Goal: Communication & Community: Share content

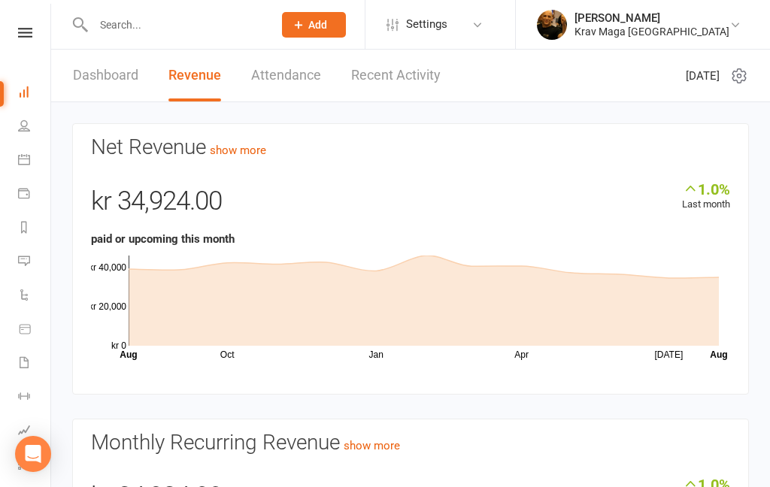
click at [21, 34] on icon at bounding box center [25, 33] width 14 height 10
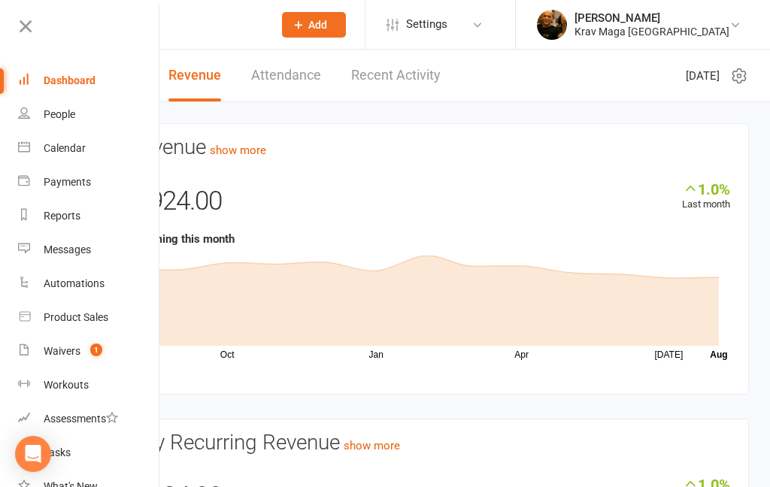
click at [57, 74] on div "Dashboard" at bounding box center [70, 80] width 52 height 12
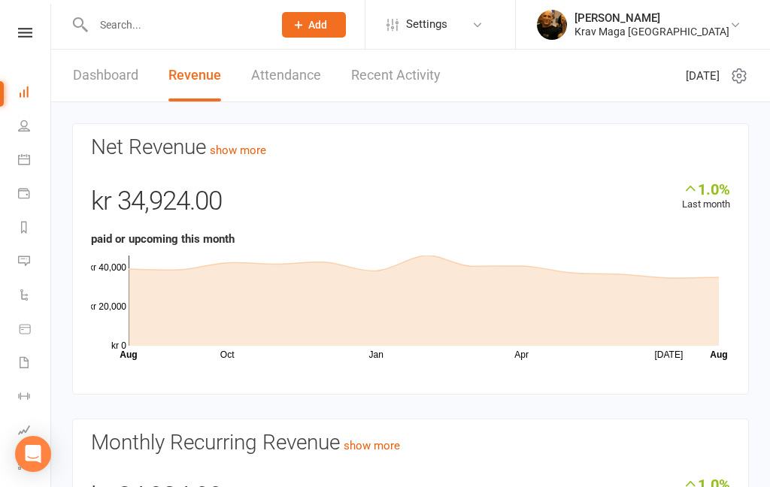
click at [102, 77] on link "Dashboard" at bounding box center [105, 76] width 65 height 52
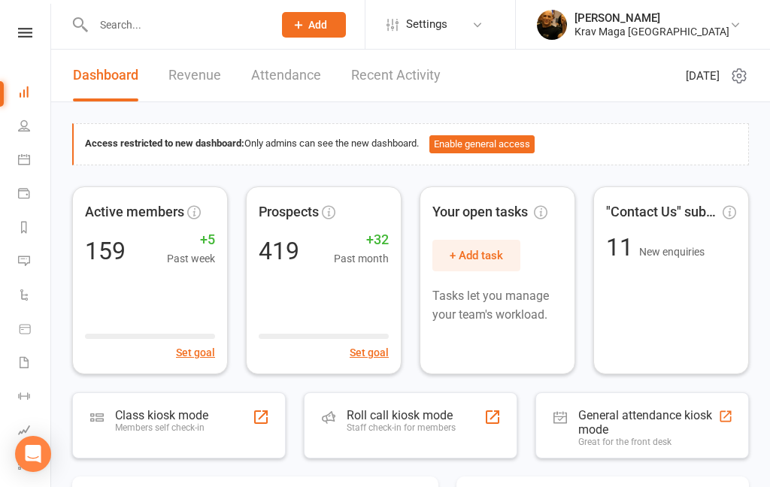
click at [22, 36] on icon at bounding box center [25, 33] width 14 height 10
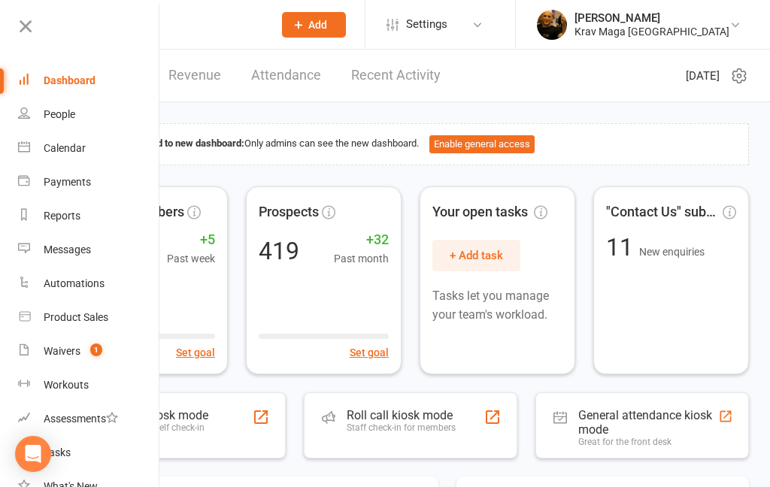
click at [60, 355] on div "Waivers" at bounding box center [62, 351] width 37 height 12
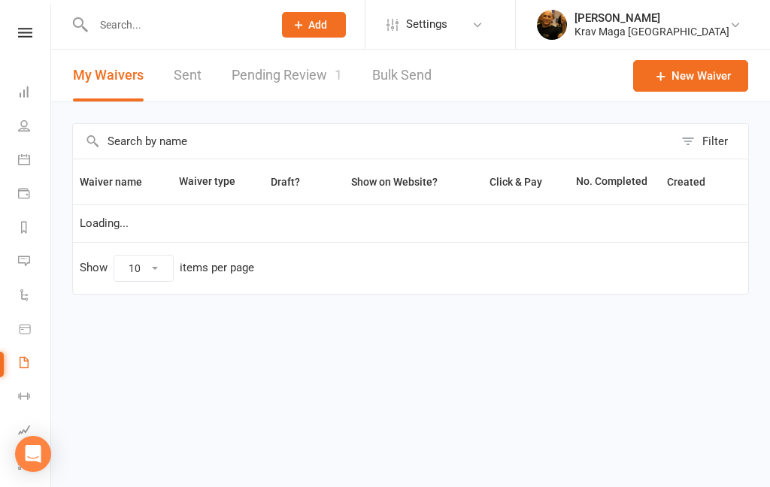
click at [284, 80] on link "Pending Review 1" at bounding box center [287, 76] width 111 height 52
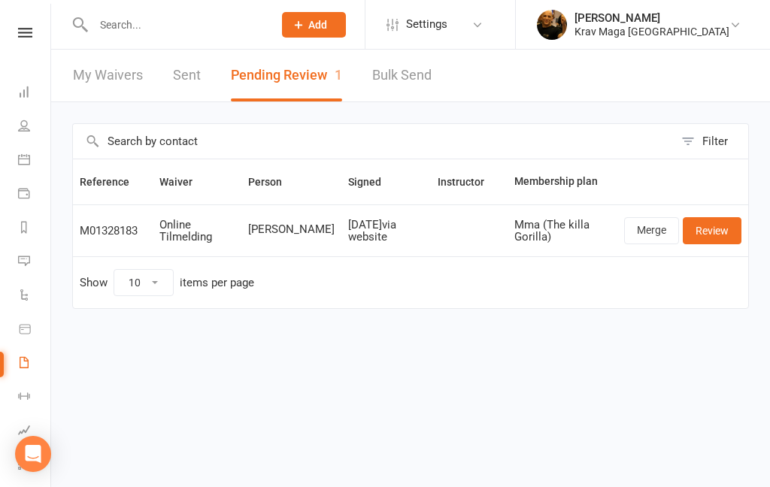
click at [709, 238] on link "Review" at bounding box center [712, 230] width 59 height 27
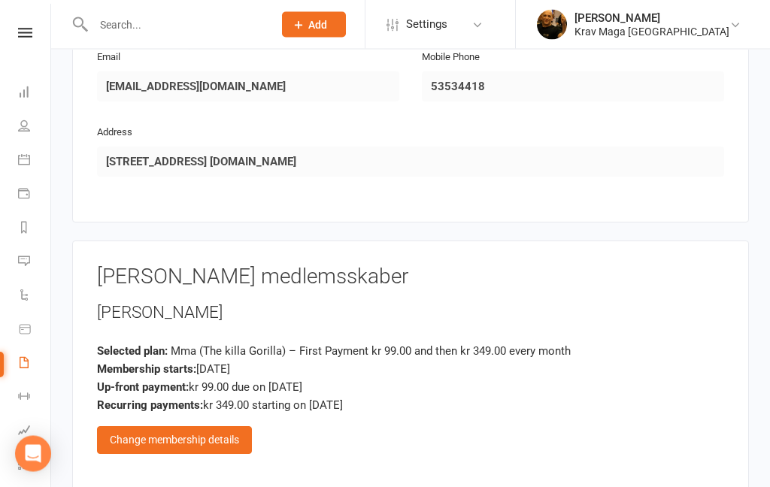
scroll to position [853, 0]
click at [174, 426] on div "Change membership details" at bounding box center [174, 439] width 155 height 27
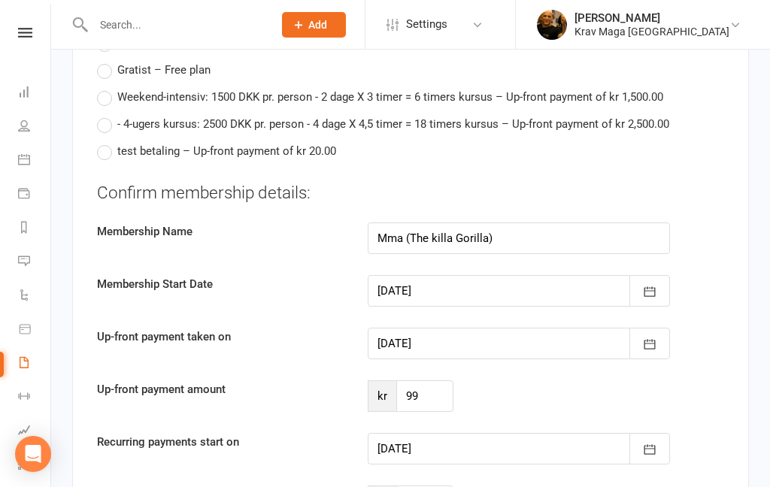
scroll to position [1843, 0]
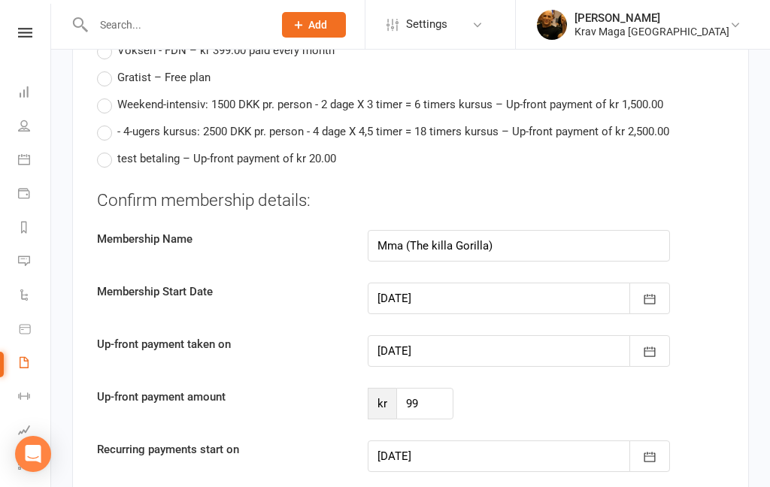
click at [650, 450] on icon "button" at bounding box center [649, 457] width 15 height 15
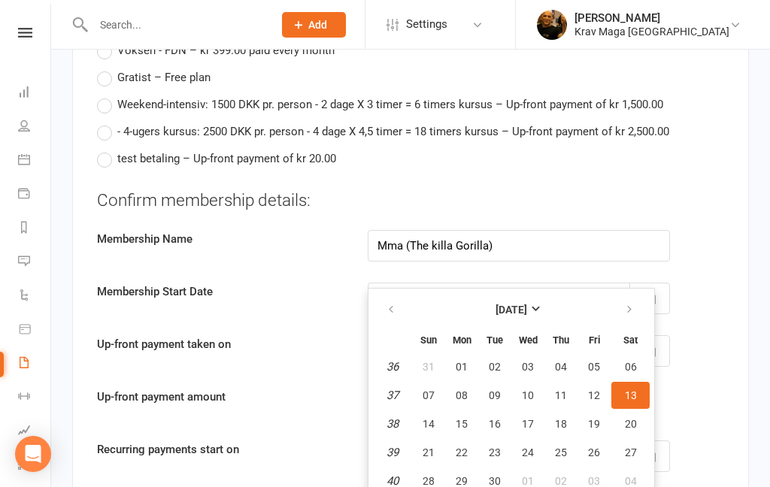
click at [462, 361] on span "01" at bounding box center [462, 367] width 12 height 12
type input "01 Sep 2025"
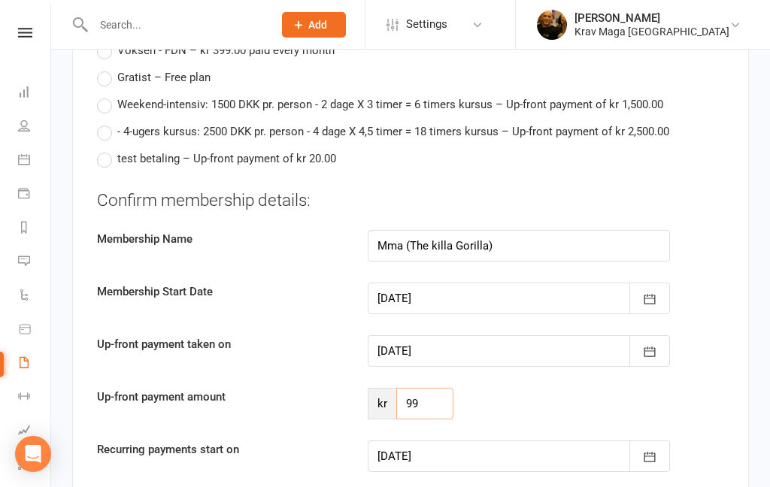
click at [431, 388] on input "99" at bounding box center [424, 404] width 57 height 32
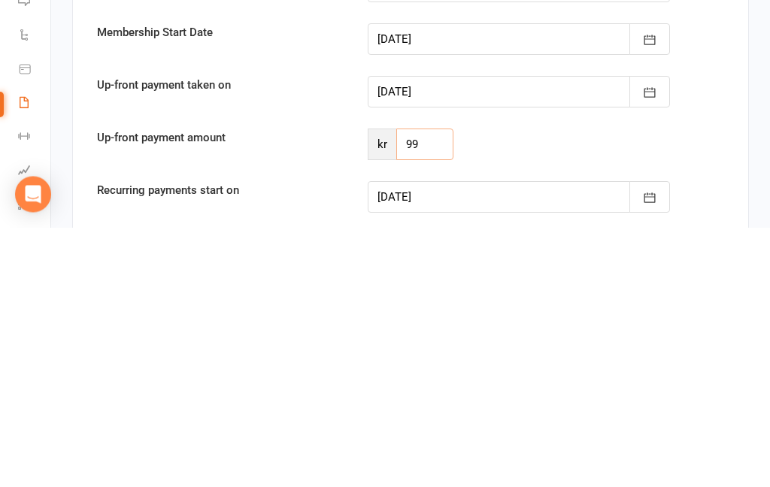
type input "9"
type input "213"
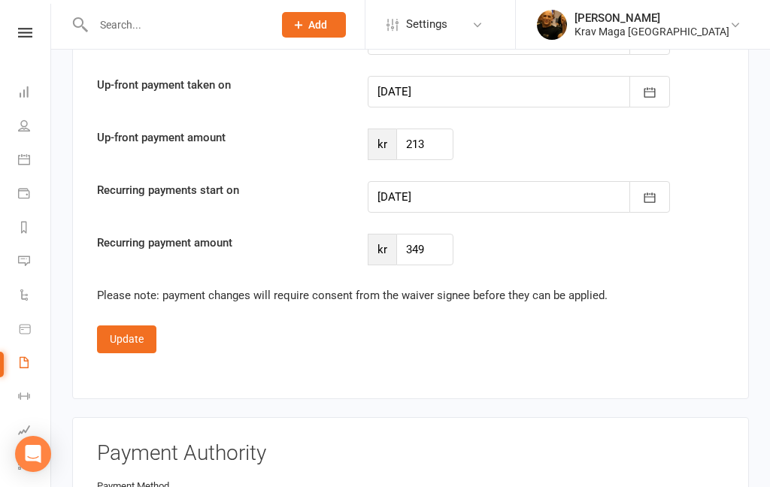
click at [126, 326] on button "Update" at bounding box center [126, 339] width 59 height 27
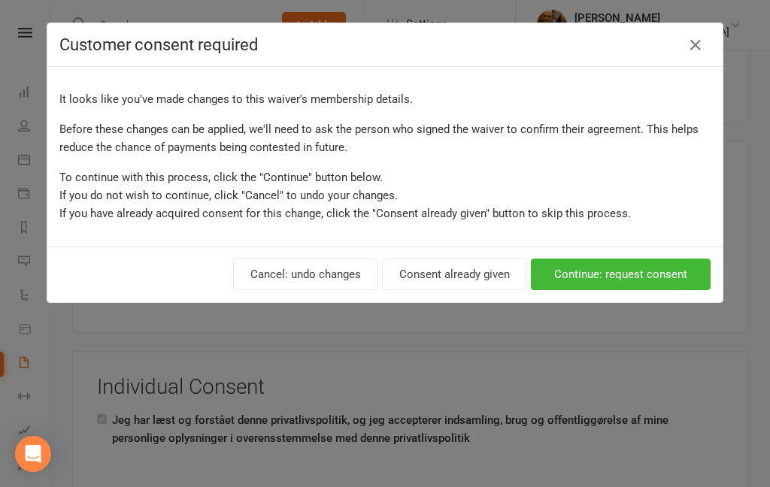
click at [465, 277] on button "Consent already given" at bounding box center [454, 275] width 145 height 32
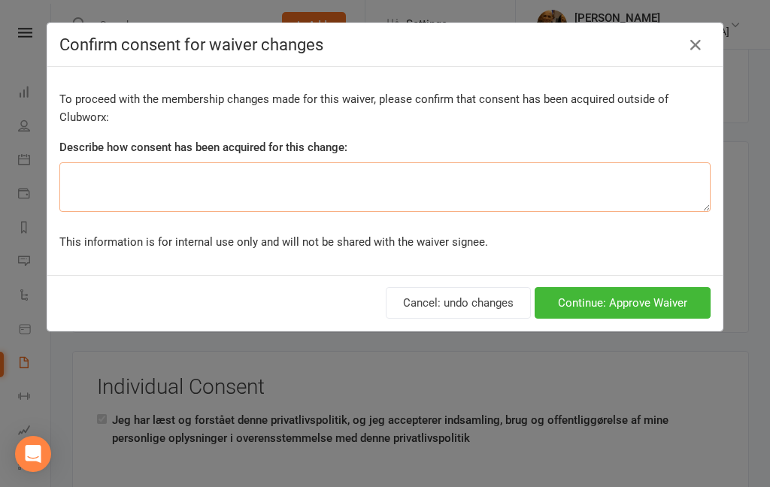
click at [113, 183] on textarea at bounding box center [384, 187] width 651 height 50
type textarea "Fri gebyr +resten af måned"
click at [637, 302] on button "Continue: Approve Waiver" at bounding box center [623, 303] width 176 height 32
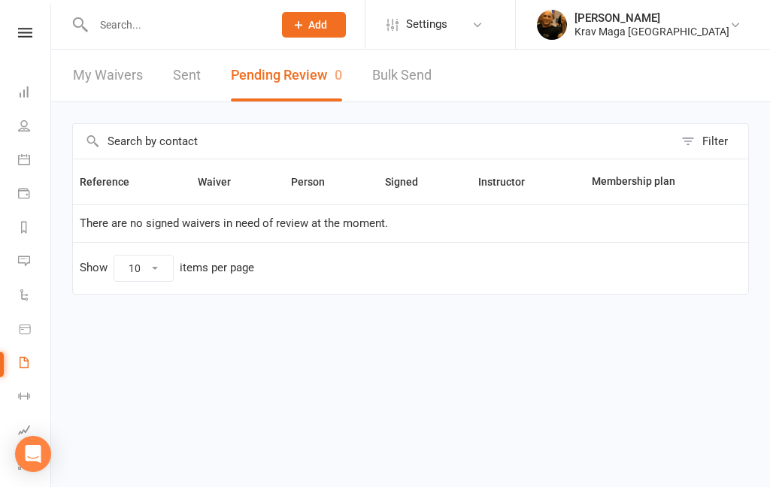
click at [17, 30] on link at bounding box center [24, 33] width 53 height 10
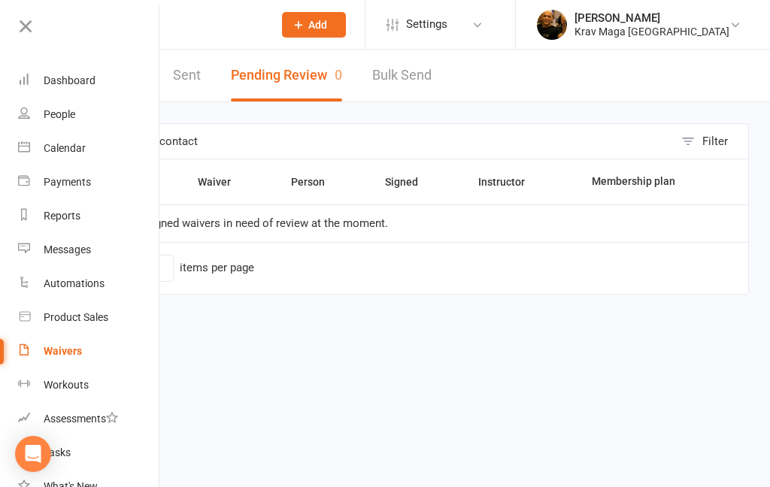
click at [69, 83] on div "Dashboard" at bounding box center [70, 80] width 52 height 12
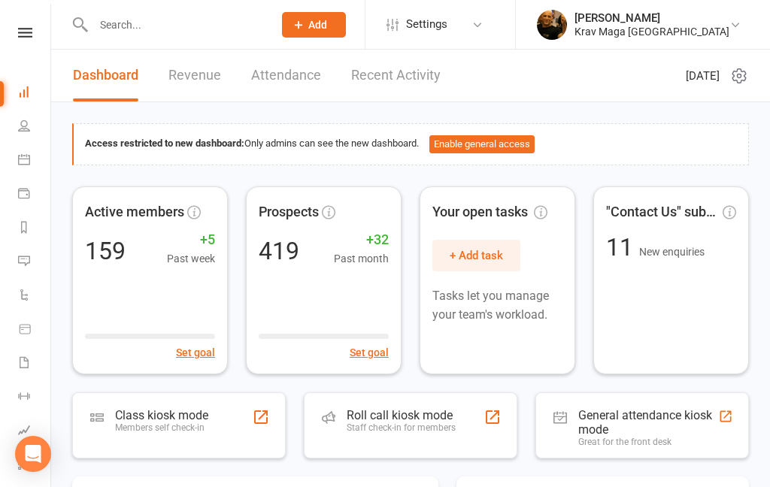
click at [387, 74] on link "Recent Activity" at bounding box center [395, 76] width 89 height 52
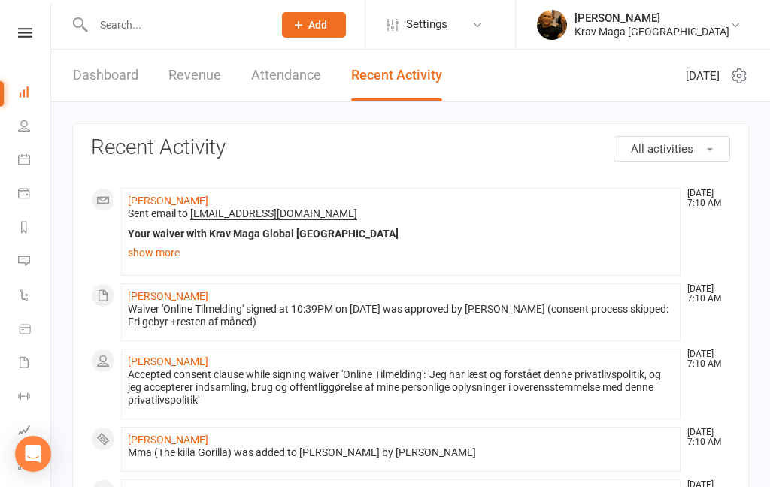
click at [162, 201] on link "Deniz Aslan" at bounding box center [168, 201] width 80 height 12
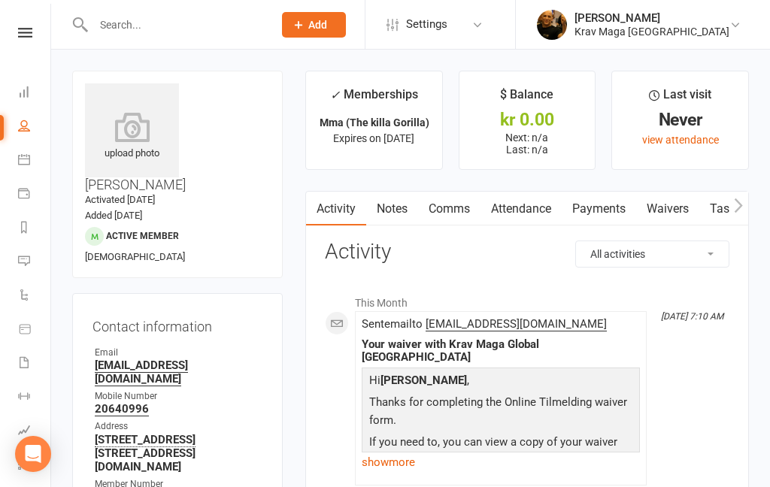
click at [738, 206] on icon "button" at bounding box center [738, 206] width 9 height 16
click at [742, 208] on icon "button" at bounding box center [738, 206] width 9 height 16
click at [745, 202] on button "button" at bounding box center [738, 209] width 19 height 34
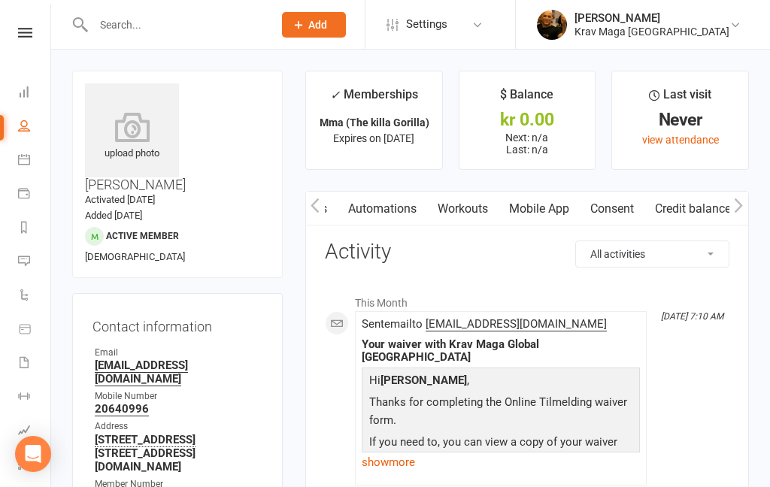
scroll to position [0, 414]
click at [544, 202] on link "Mobile App" at bounding box center [545, 209] width 81 height 35
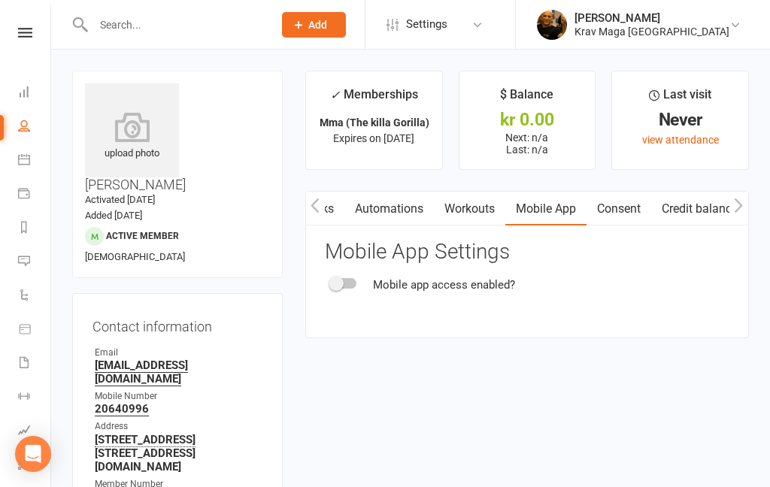
click at [360, 274] on react-component "Mobile App Settings Mobile app access enabled?" at bounding box center [527, 267] width 405 height 53
click at [355, 281] on div at bounding box center [344, 283] width 26 height 11
click at [331, 281] on input "checkbox" at bounding box center [331, 281] width 0 height 0
checkbox input "true"
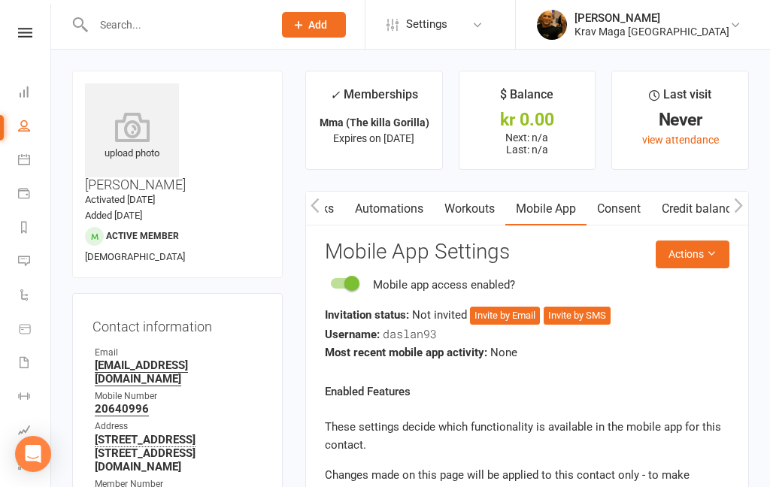
click at [505, 318] on button "Invite by Email" at bounding box center [505, 316] width 70 height 18
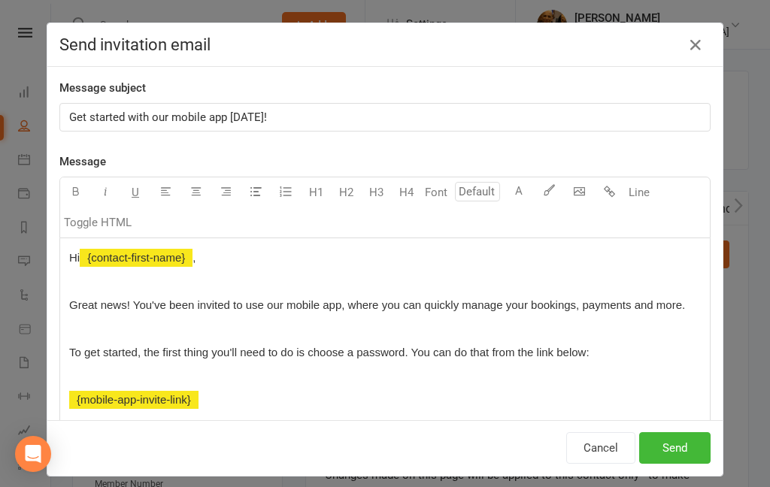
click at [679, 453] on button "Send" at bounding box center [674, 448] width 71 height 32
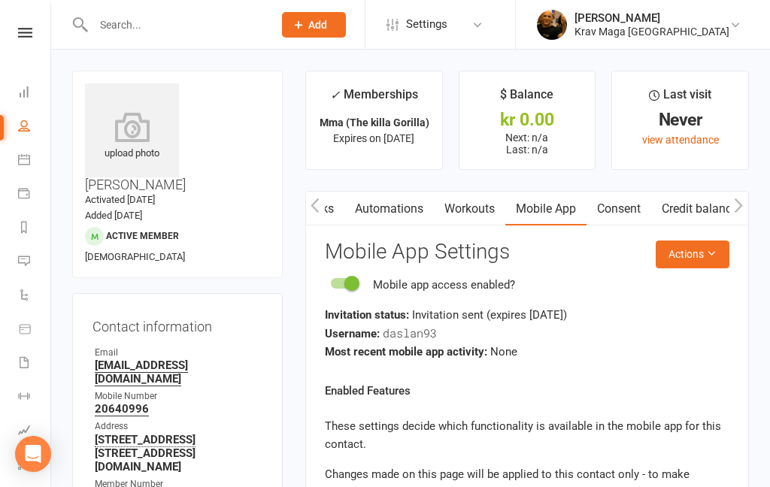
click at [19, 36] on icon at bounding box center [25, 33] width 14 height 10
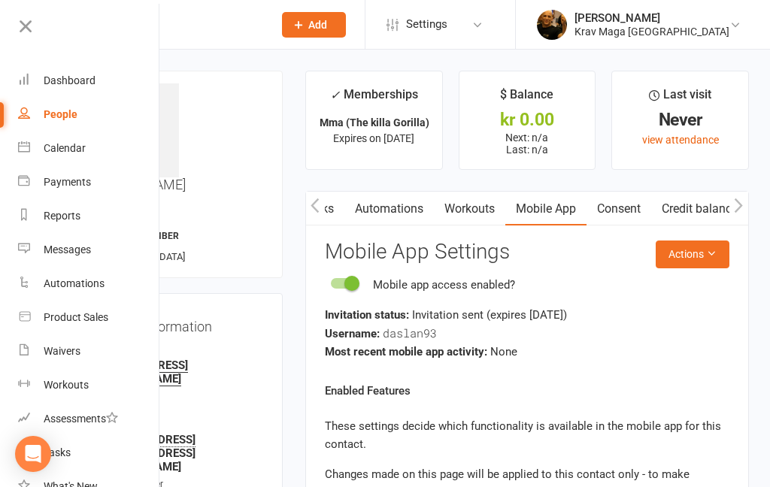
click at [67, 82] on div "Dashboard" at bounding box center [70, 80] width 52 height 12
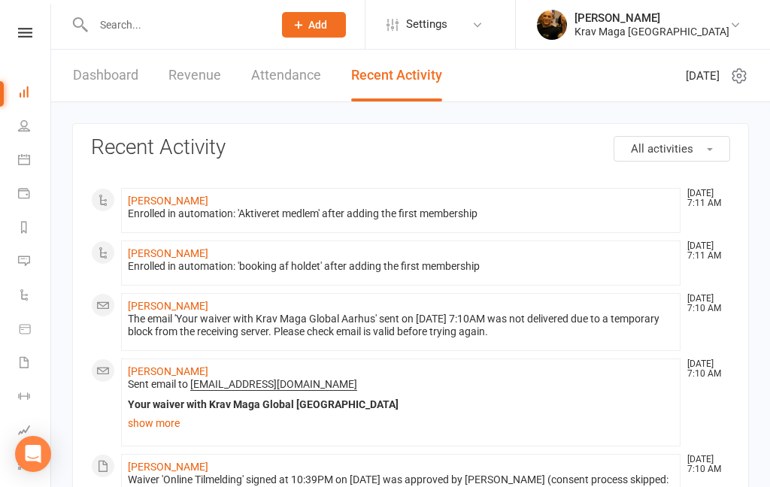
click at [102, 72] on link "Dashboard" at bounding box center [105, 76] width 65 height 52
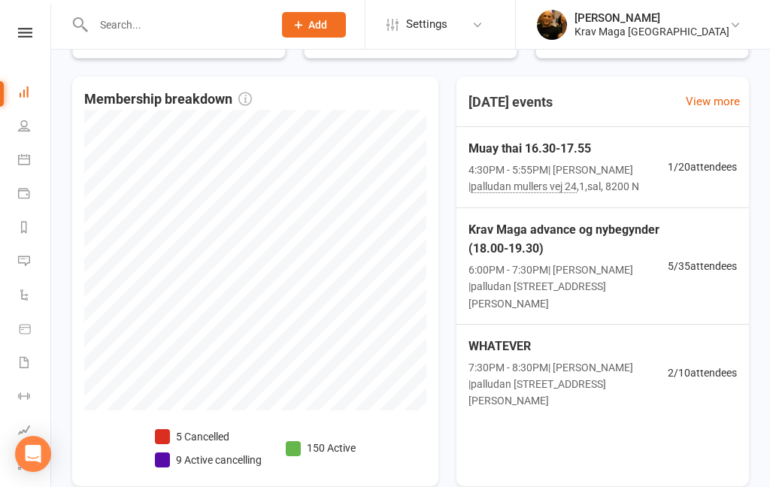
scroll to position [414, 0]
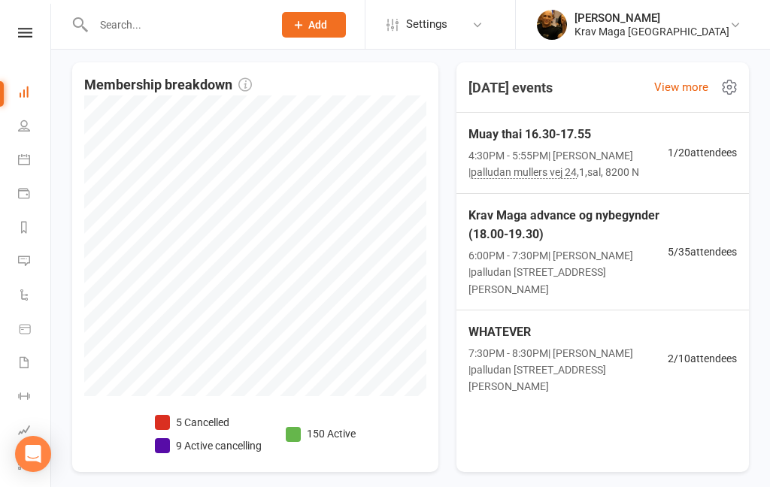
click at [587, 235] on span "Krav Maga advance og nybegynder (18.00-19.30)" at bounding box center [567, 225] width 199 height 38
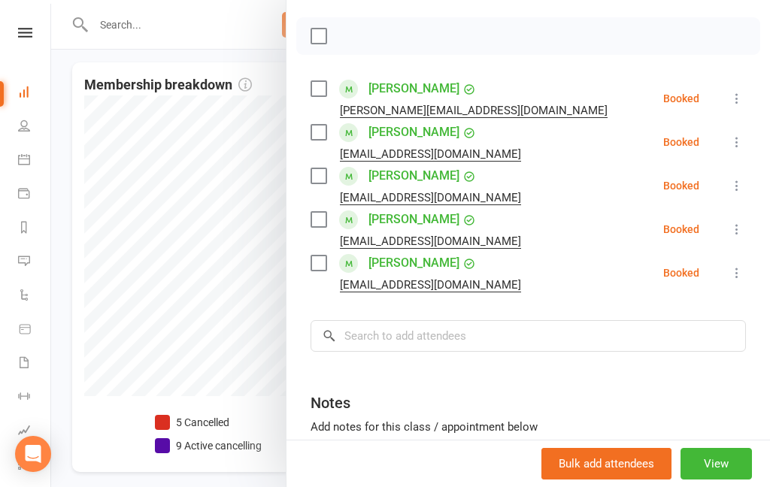
scroll to position [204, 0]
click at [98, 159] on div at bounding box center [410, 243] width 719 height 487
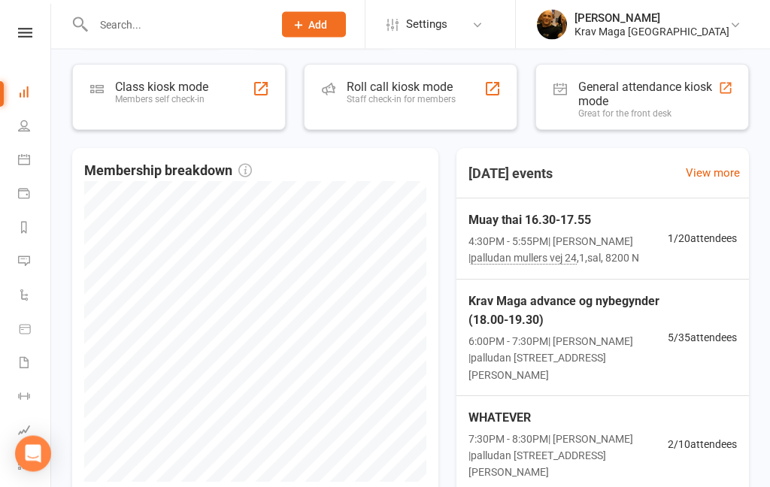
scroll to position [329, 0]
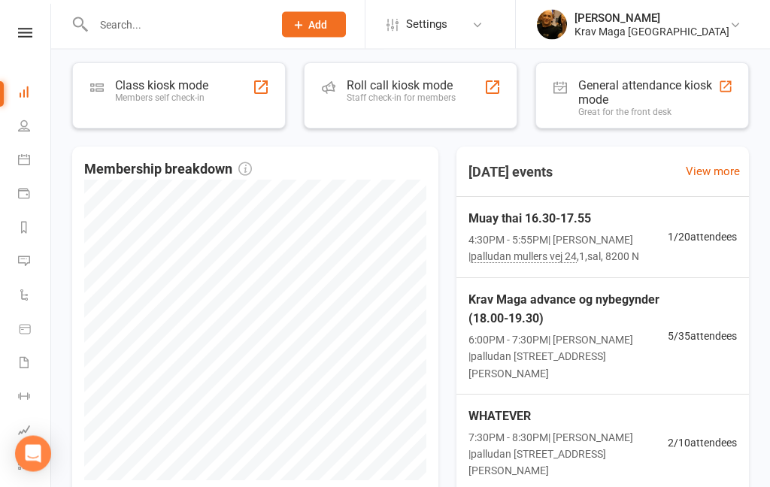
click at [544, 430] on span "7:30PM - 8:30PM | henrik olsen | palludan mullers vej 24 ,1,sal, 8200 N" at bounding box center [567, 455] width 199 height 50
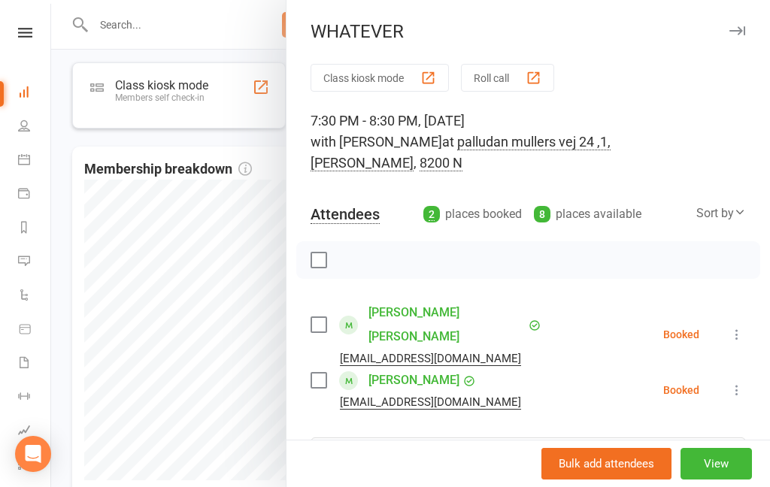
click at [84, 240] on div at bounding box center [410, 243] width 719 height 487
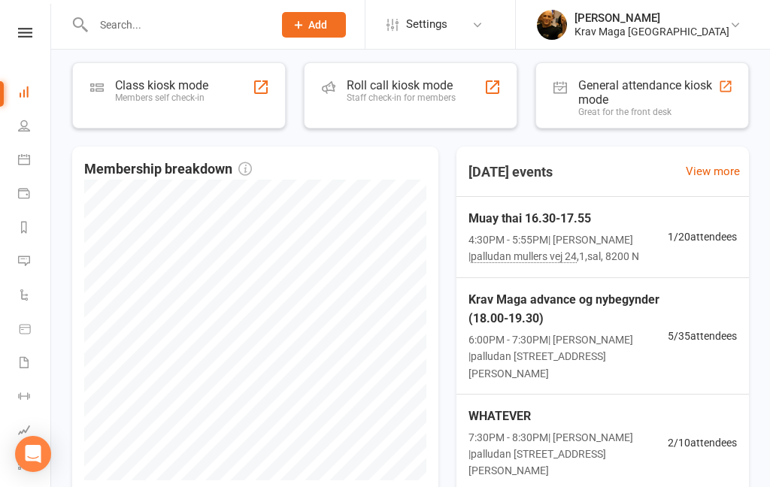
click at [35, 37] on link at bounding box center [24, 33] width 53 height 10
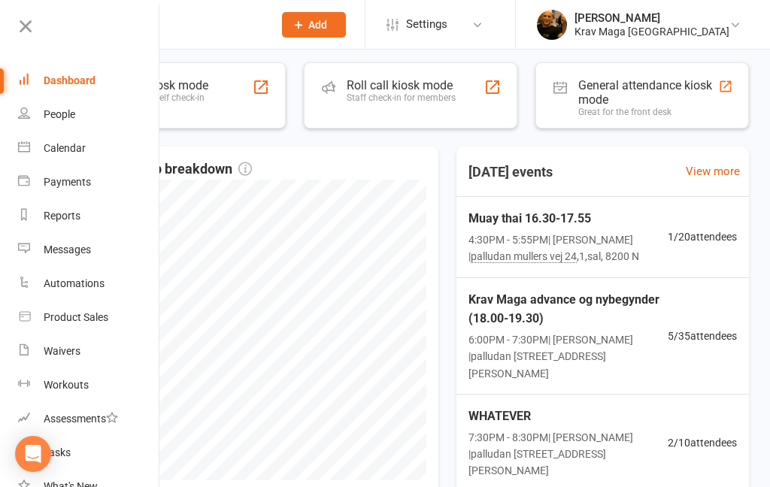
click at [76, 85] on div "Dashboard" at bounding box center [70, 80] width 52 height 12
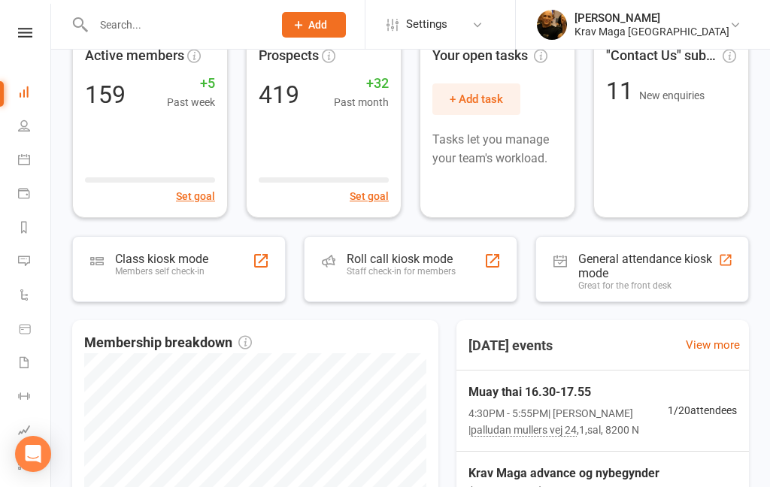
scroll to position [0, 0]
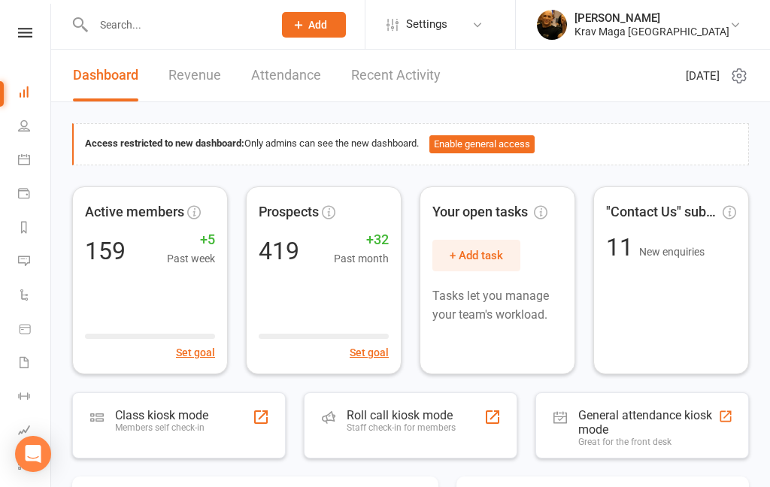
click at [164, 26] on input "text" at bounding box center [176, 24] width 174 height 21
click at [148, 23] on input "text" at bounding box center [176, 24] width 174 height 21
paste input "Mads Simonsen"
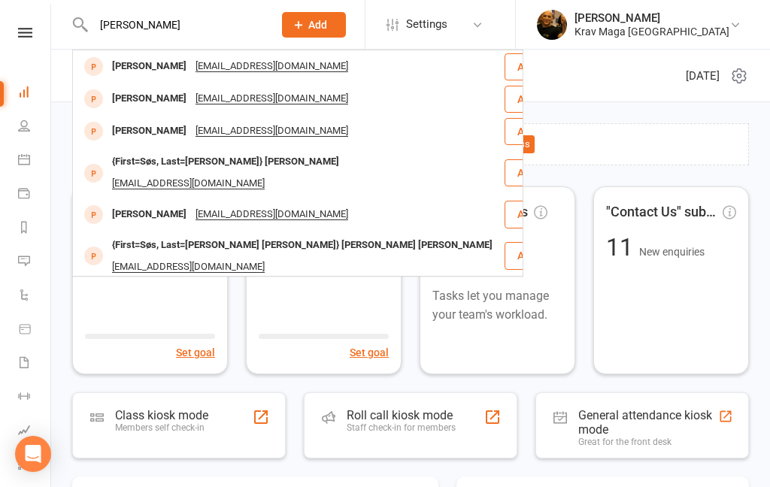
type input "Mads Simonsen"
click at [157, 71] on div "Mads Simonsen" at bounding box center [149, 67] width 83 height 22
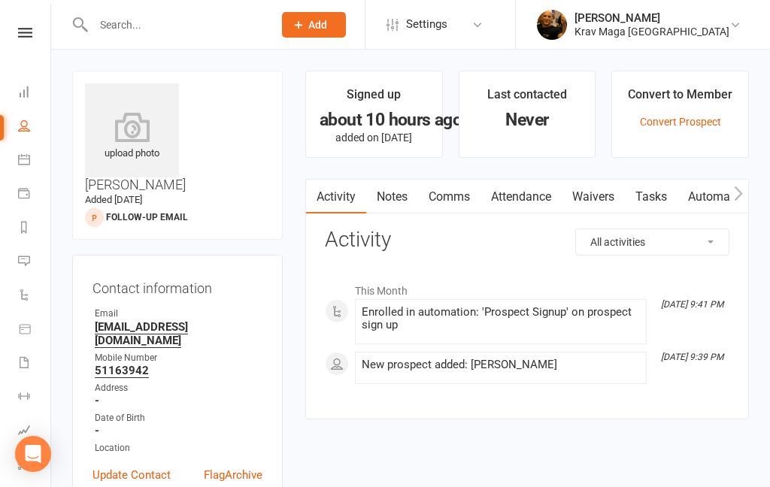
click at [462, 191] on link "Comms" at bounding box center [449, 197] width 62 height 35
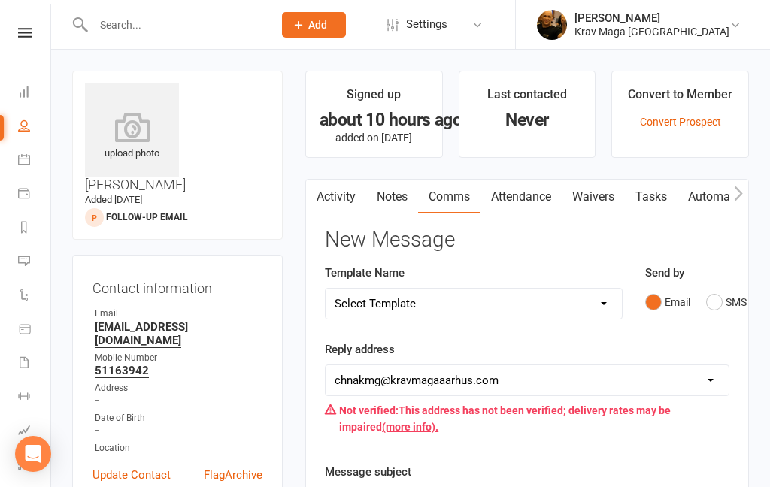
click at [605, 298] on select "Select Template [SMS] aflysning træning [Email] hvordan booke jeg på holdet [Em…" at bounding box center [474, 304] width 296 height 30
select select "13"
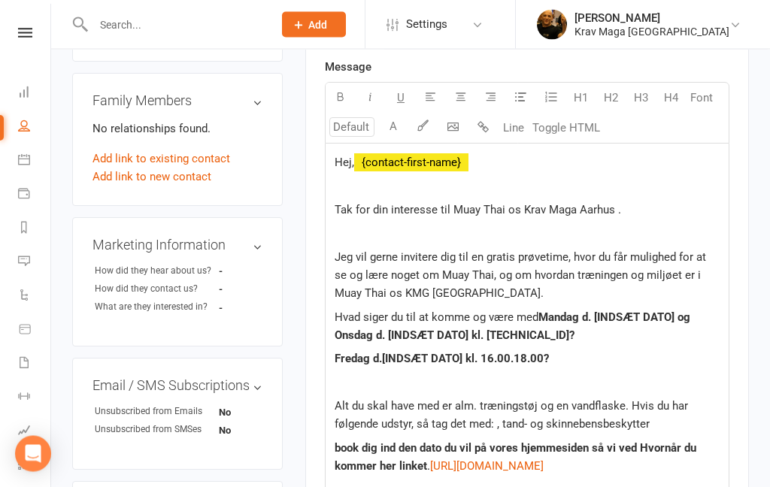
scroll to position [481, 0]
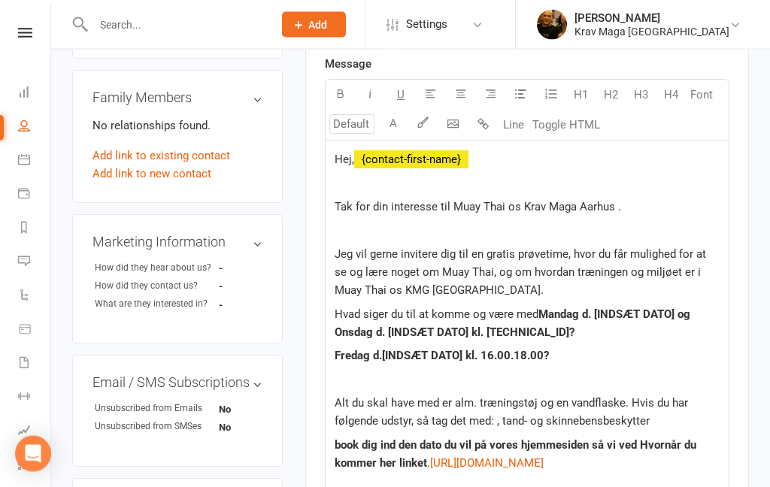
click at [550, 359] on p "Fredag d.[INDSÆT DATO] kl. 16.00.18.00?" at bounding box center [527, 356] width 385 height 18
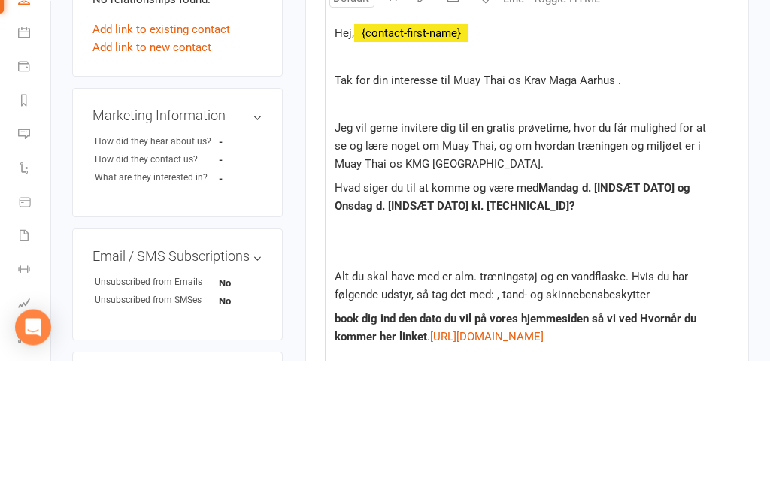
click at [700, 306] on p "Hvad siger du til at komme og være med Mandag d. [INDSÆT DATO] og Onsdag d. [IN…" at bounding box center [527, 324] width 385 height 36
click at [670, 308] on span "Onsdag d. [INDSÆT DATO] kl. 16.30.17.55?" at bounding box center [513, 324] width 356 height 32
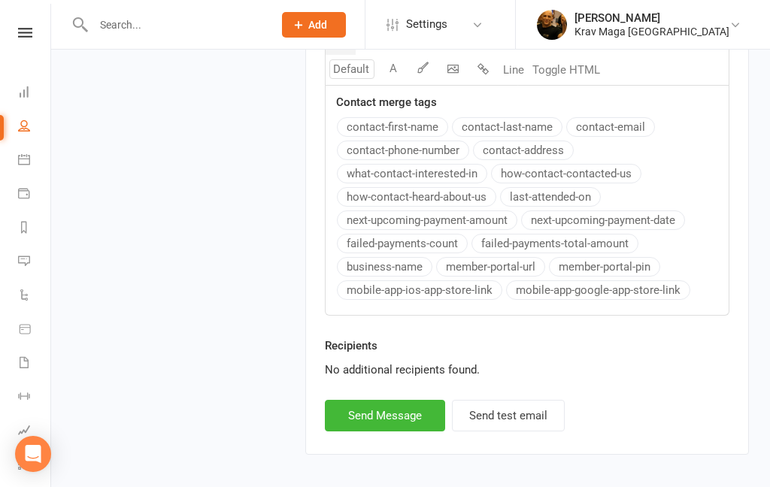
scroll to position [1263, 0]
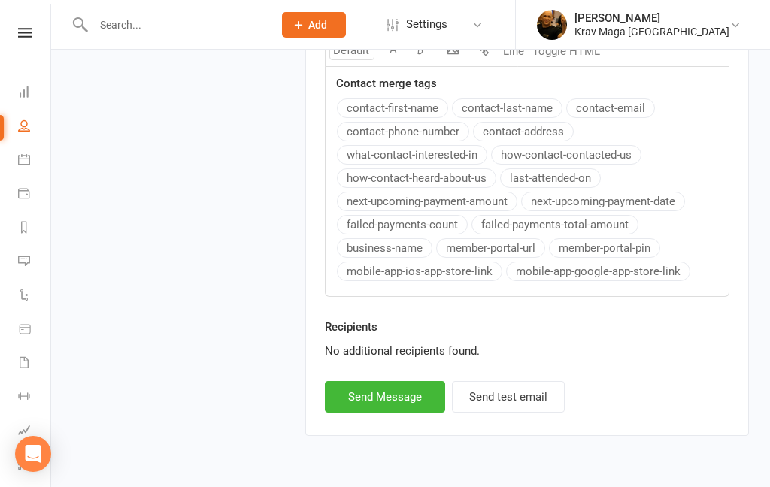
click at [377, 408] on button "Send Message" at bounding box center [385, 397] width 120 height 32
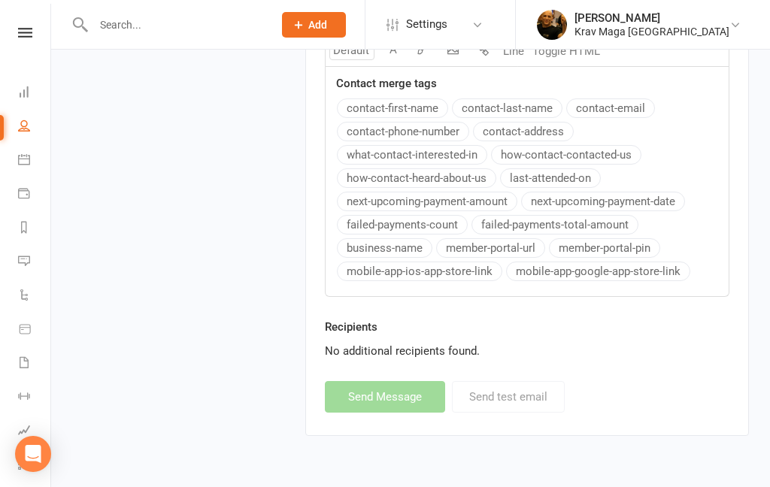
select select
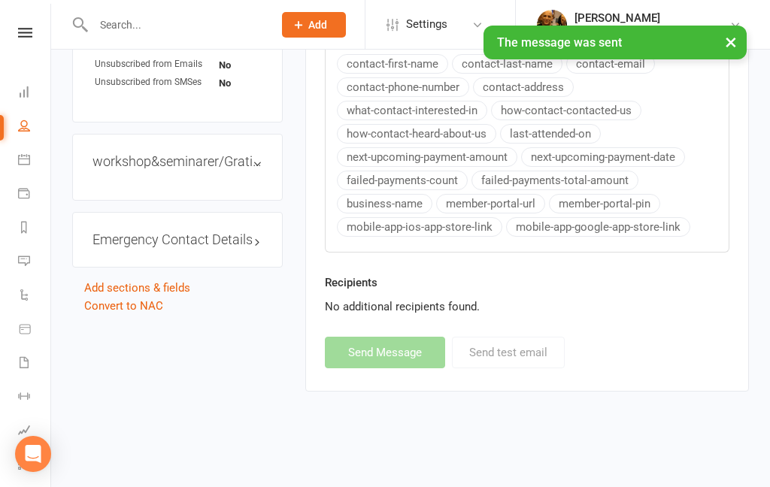
scroll to position [764, 0]
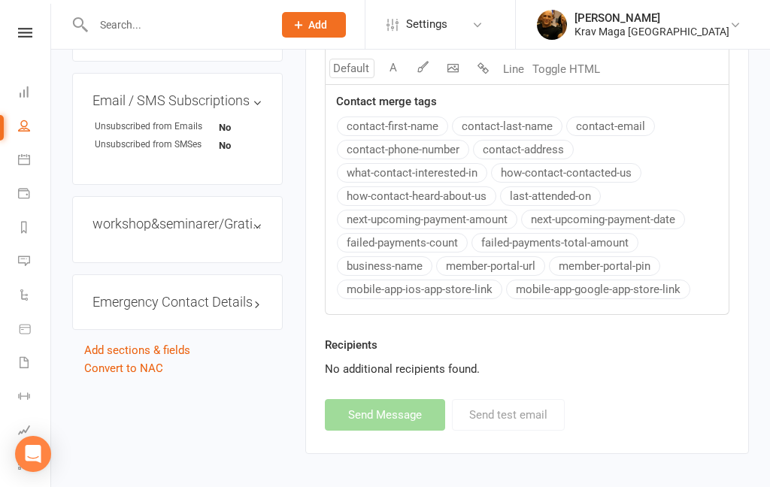
click at [21, 21] on nav "Clubworx Dashboard People Calendar Payments Reports Messages Automations Produc…" at bounding box center [25, 247] width 51 height 487
click at [19, 35] on icon at bounding box center [25, 33] width 14 height 10
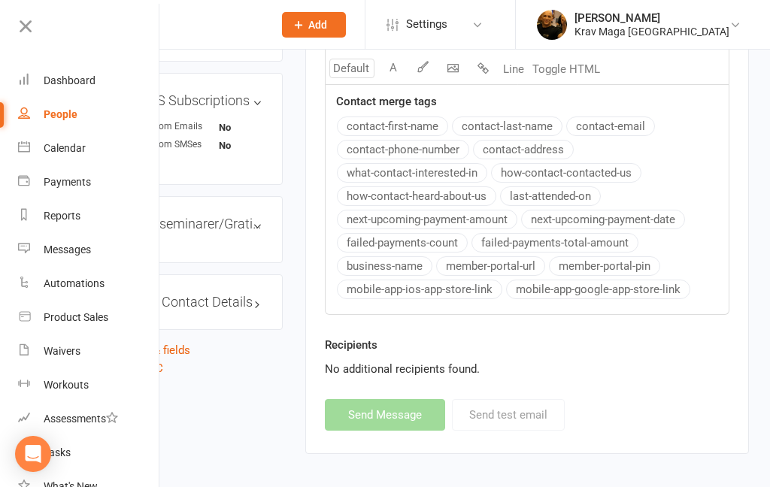
click at [67, 85] on div "Dashboard" at bounding box center [70, 80] width 52 height 12
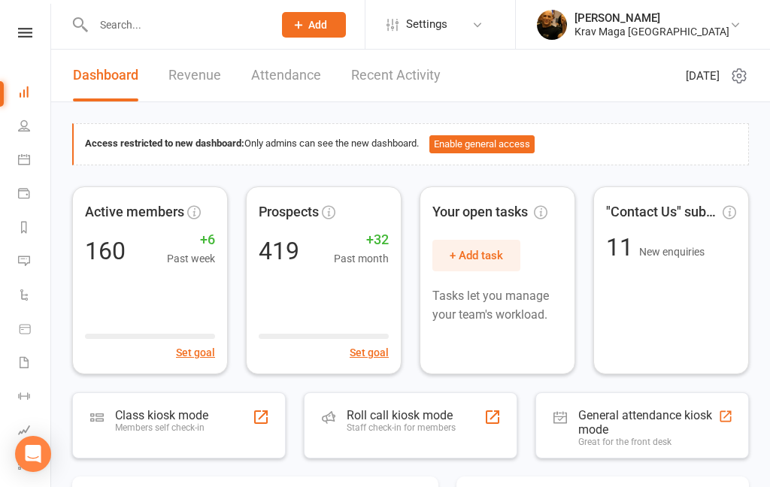
click at [183, 29] on input "text" at bounding box center [176, 24] width 174 height 21
paste input "[PERSON_NAME]"
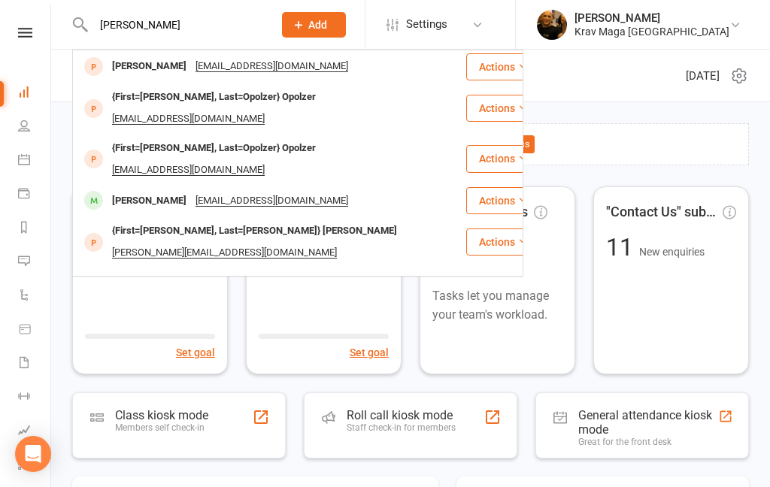
type input "[PERSON_NAME]"
click at [153, 72] on div "[PERSON_NAME]" at bounding box center [149, 67] width 83 height 22
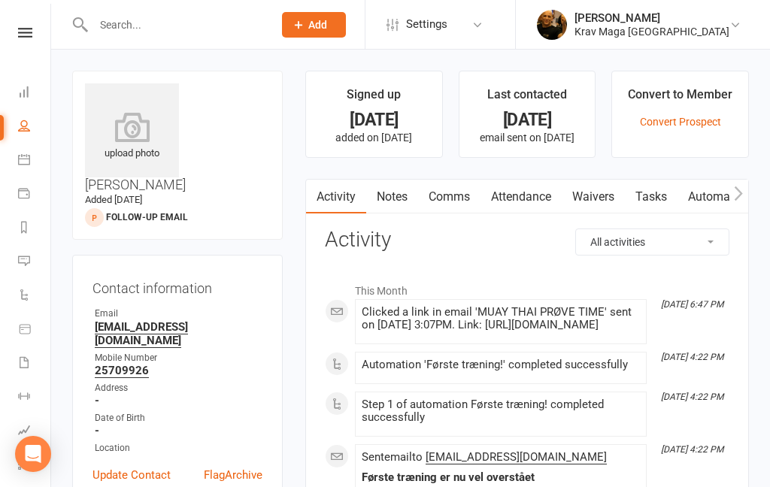
click at [450, 192] on link "Comms" at bounding box center [449, 197] width 62 height 35
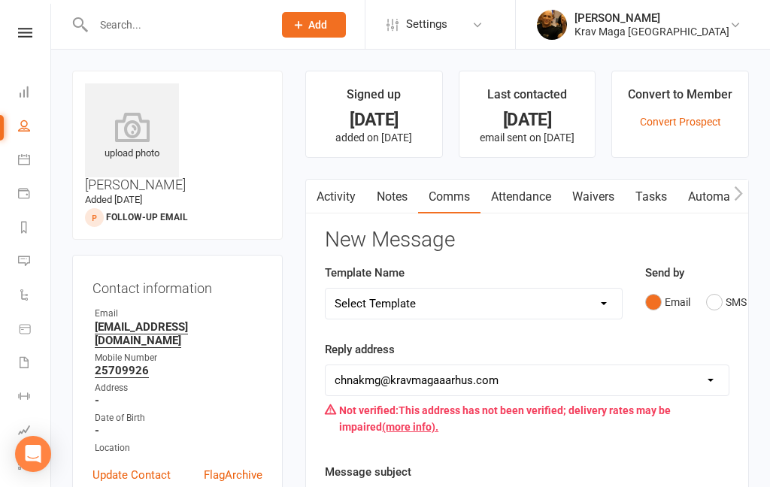
click at [609, 303] on select "Select Template [SMS] aflysning træning [Email] hvordan booke jeg på holdet [Em…" at bounding box center [474, 304] width 296 height 30
select select "13"
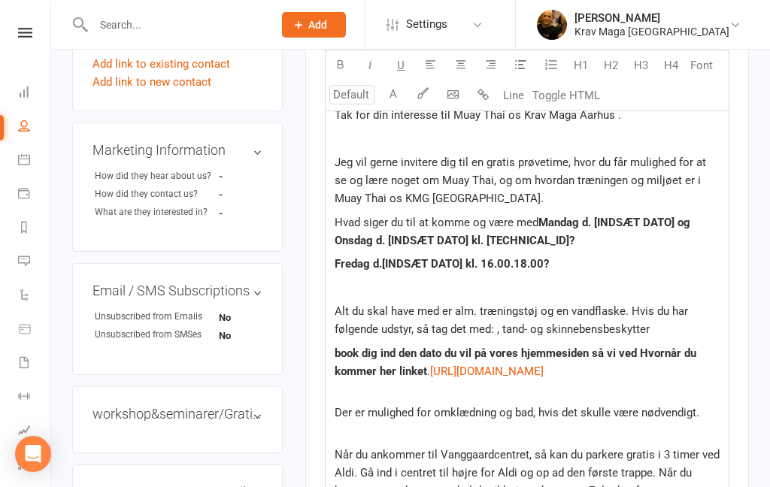
scroll to position [583, 0]
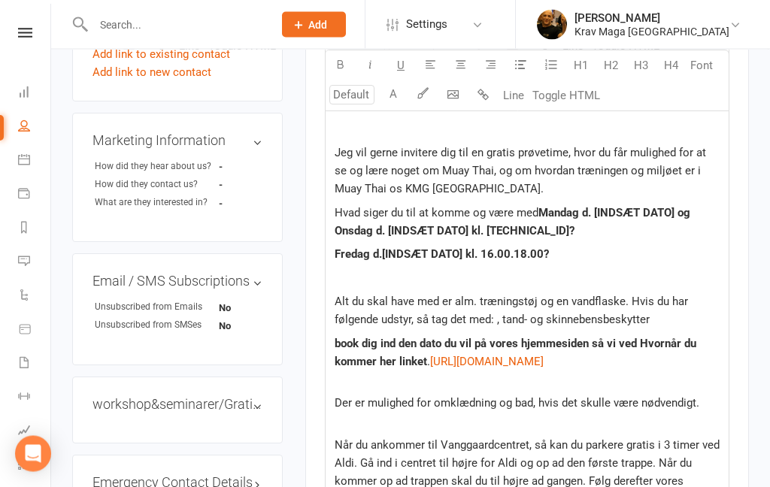
click at [556, 250] on p "Fredag d.[INDSÆT DATO] kl. 16.00.18.00?" at bounding box center [527, 255] width 385 height 18
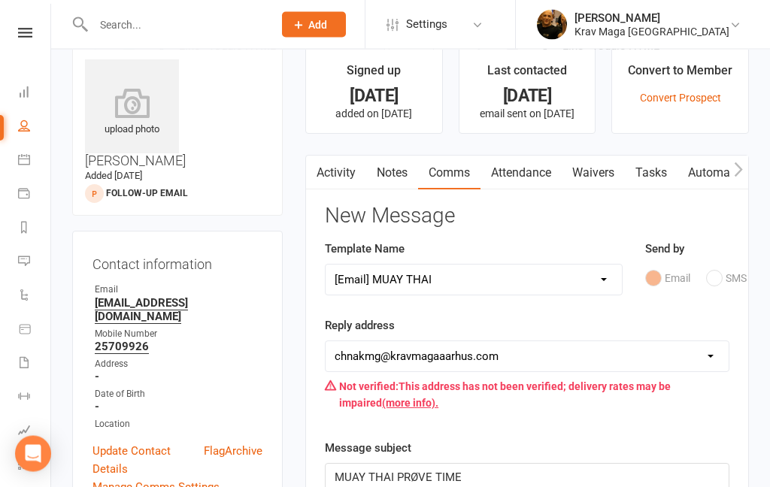
scroll to position [0, 0]
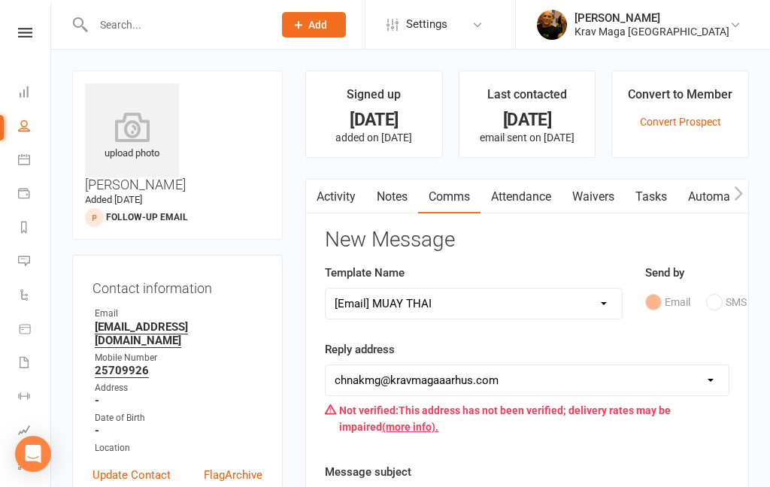
click at [138, 29] on input "text" at bounding box center [176, 24] width 174 height 21
click at [134, 21] on input "text" at bounding box center [176, 24] width 174 height 21
paste input "[PERSON_NAME]"
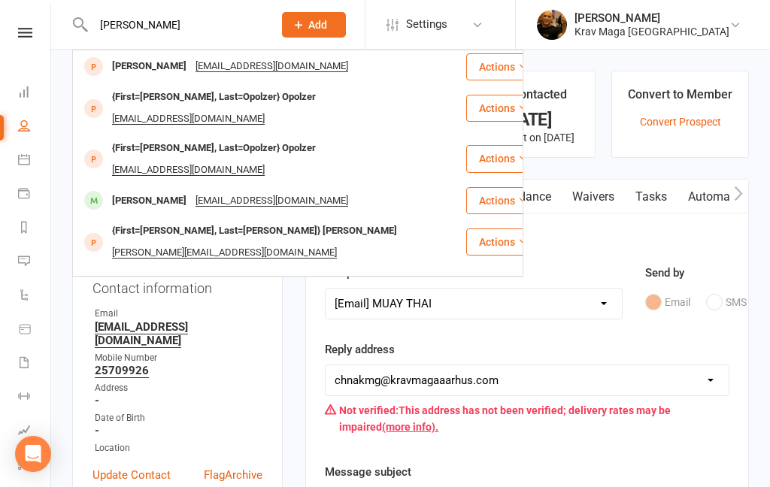
type input "[PERSON_NAME]"
click at [153, 68] on div "[PERSON_NAME]" at bounding box center [149, 67] width 83 height 22
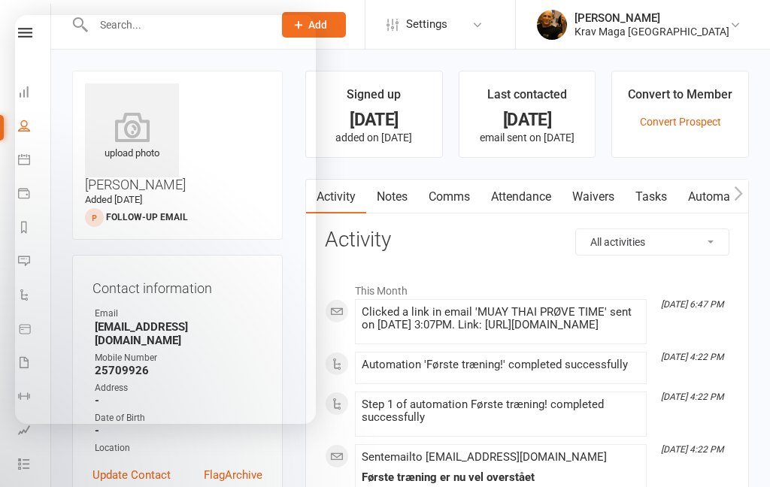
click at [422, 275] on li "This Month" at bounding box center [527, 287] width 405 height 24
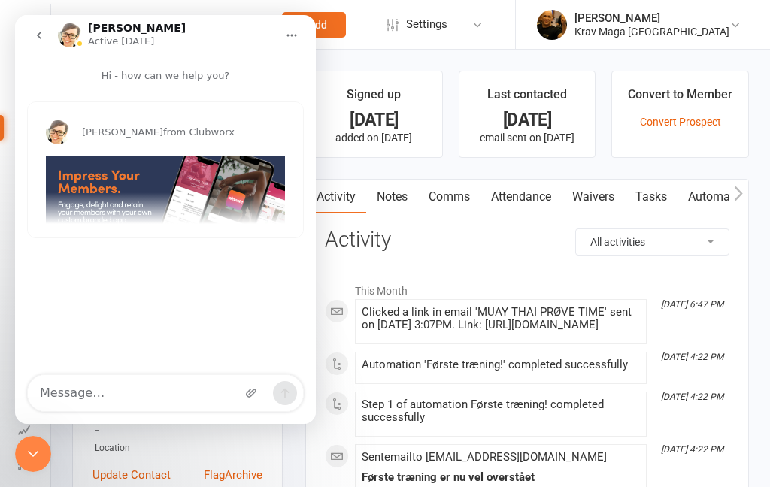
click at [47, 35] on button "go back" at bounding box center [39, 35] width 29 height 29
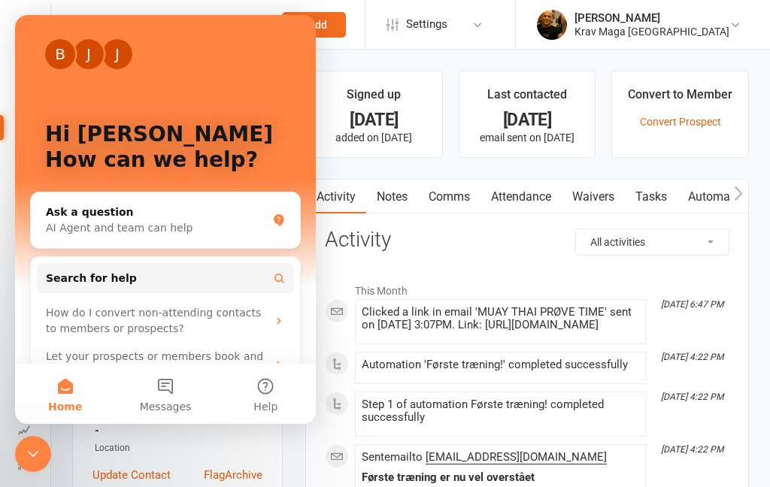
click at [8, 371] on li "Waivers" at bounding box center [25, 364] width 50 height 34
click at [224, 80] on div "B J J Hi [DEMOGRAPHIC_DATA] 👋 How can we help?" at bounding box center [165, 150] width 271 height 271
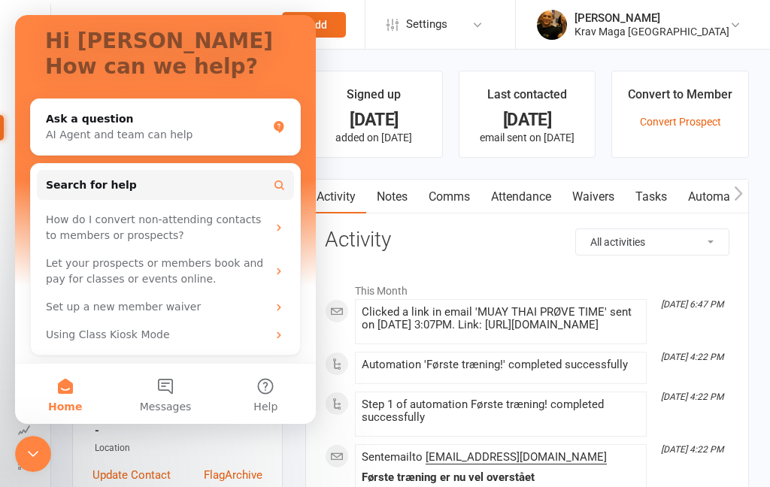
scroll to position [93, 0]
click at [36, 461] on icon "Close Intercom Messenger" at bounding box center [33, 454] width 18 height 18
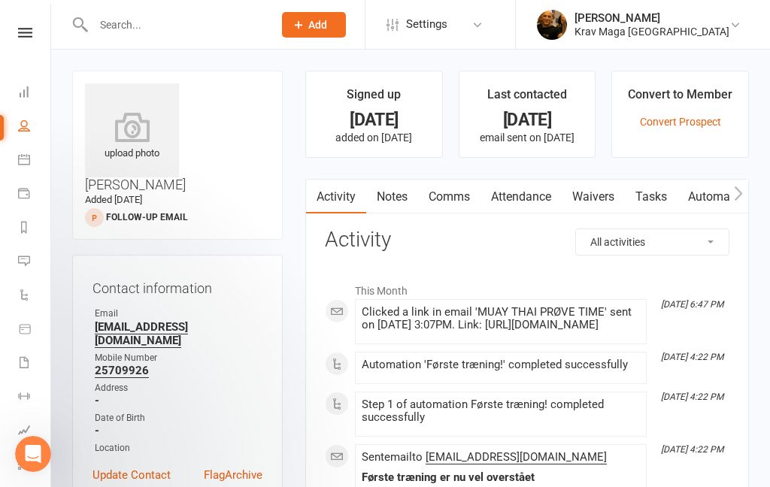
scroll to position [0, 0]
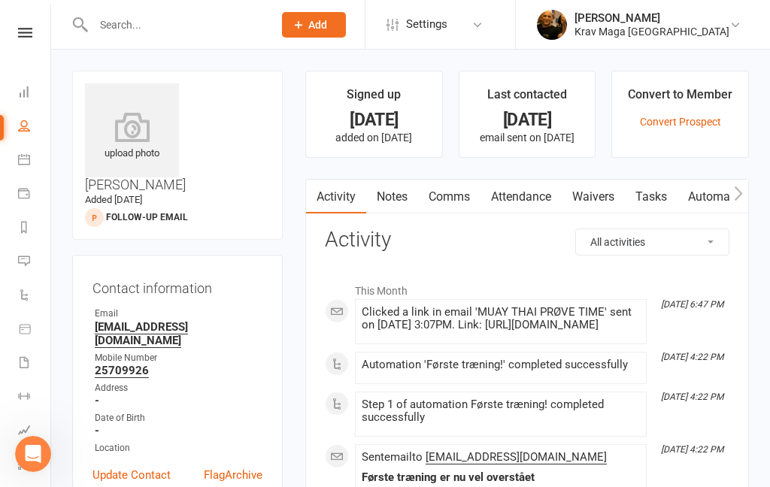
click at [117, 27] on input "text" at bounding box center [176, 24] width 174 height 21
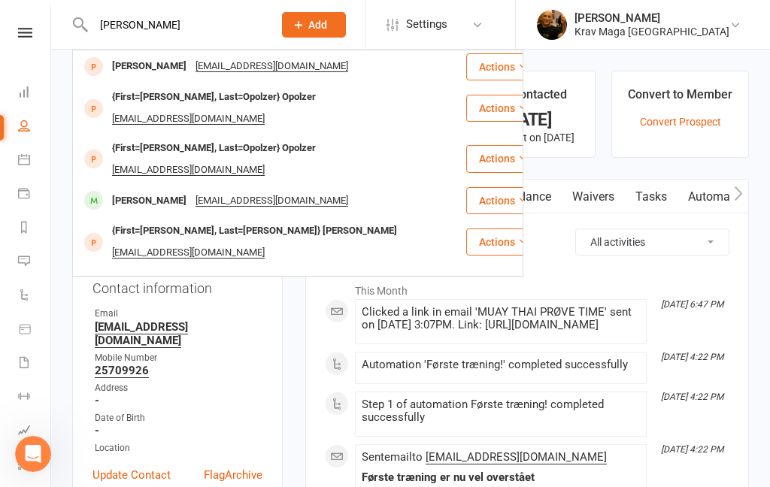
type input "[PERSON_NAME]"
click at [143, 67] on div "[PERSON_NAME]" at bounding box center [149, 67] width 83 height 22
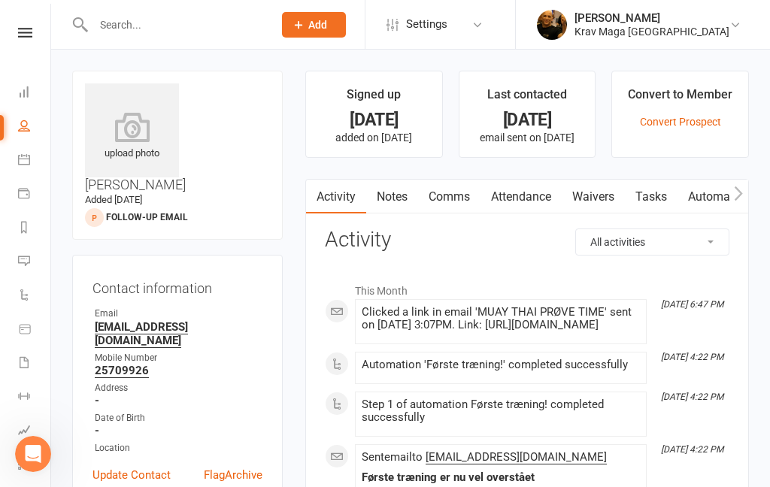
click at [457, 201] on link "Comms" at bounding box center [449, 197] width 62 height 35
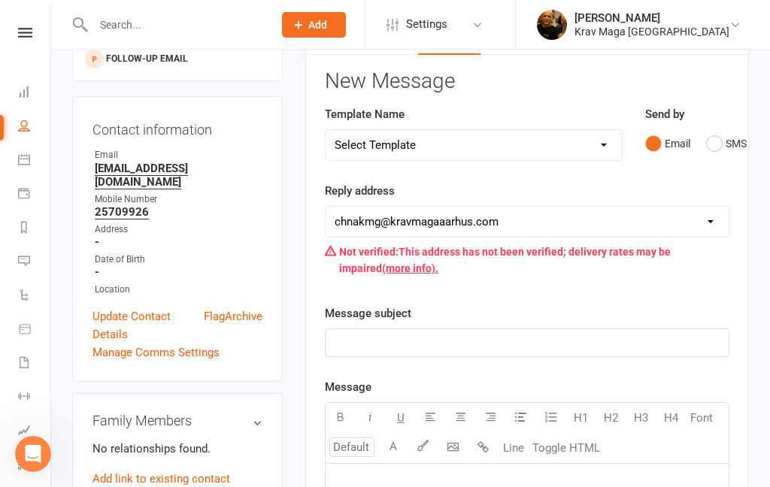
scroll to position [157, 0]
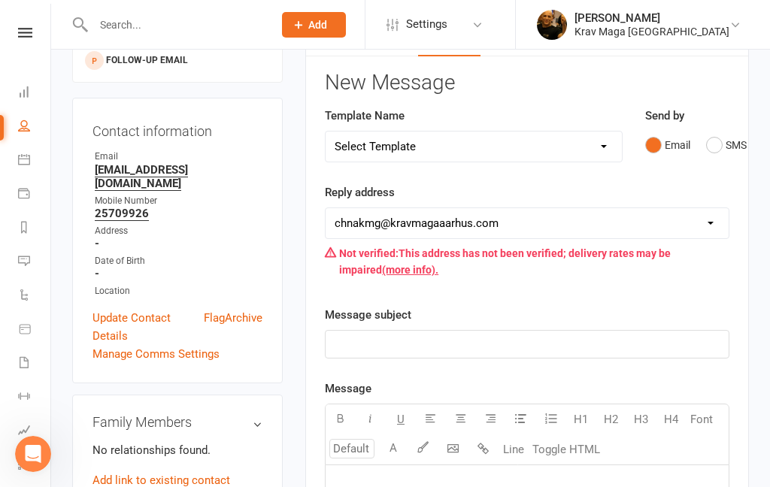
click at [603, 136] on select "Select Template [SMS] aflysning træning [Email] hvordan booke jeg på holdet [Em…" at bounding box center [474, 147] width 296 height 30
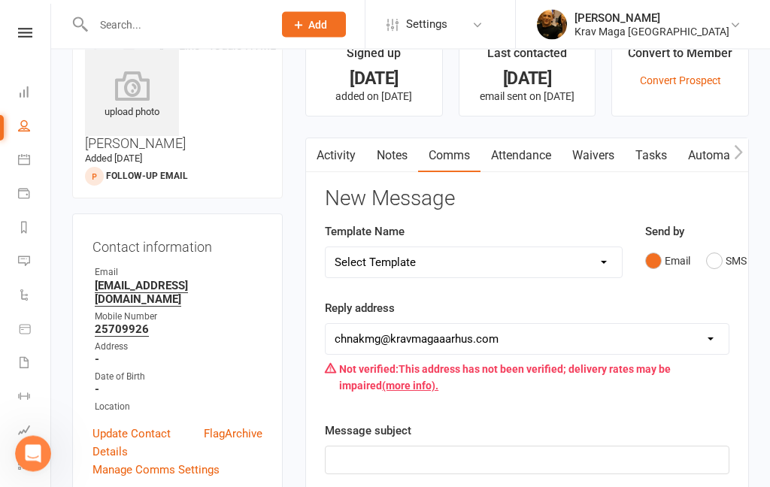
scroll to position [0, 0]
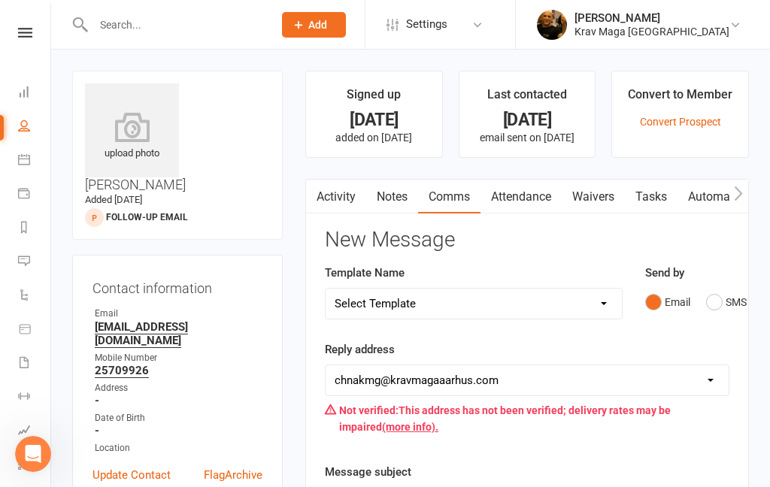
click at [121, 33] on input "text" at bounding box center [176, 24] width 174 height 21
click at [148, 28] on input "text" at bounding box center [176, 24] width 174 height 21
click at [144, 29] on input "text" at bounding box center [176, 24] width 174 height 21
paste input "[PERSON_NAME]"
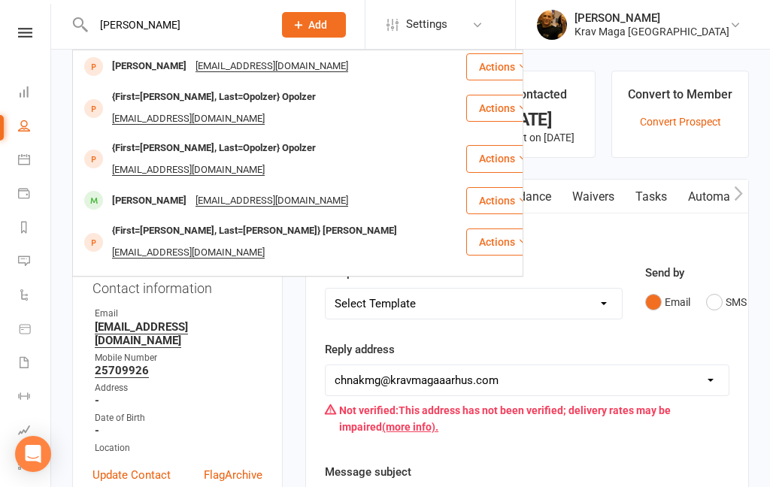
type input "[PERSON_NAME]"
click at [147, 65] on div "[PERSON_NAME]" at bounding box center [149, 67] width 83 height 22
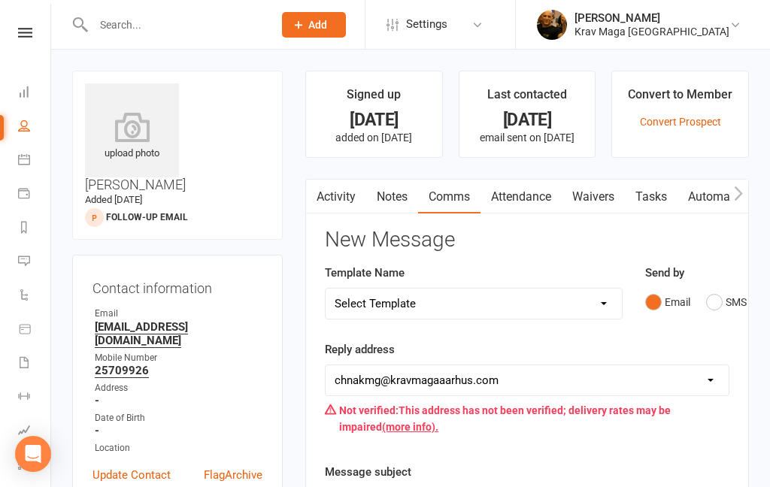
click at [131, 25] on input "text" at bounding box center [176, 24] width 174 height 21
paste input "[PERSON_NAME]"
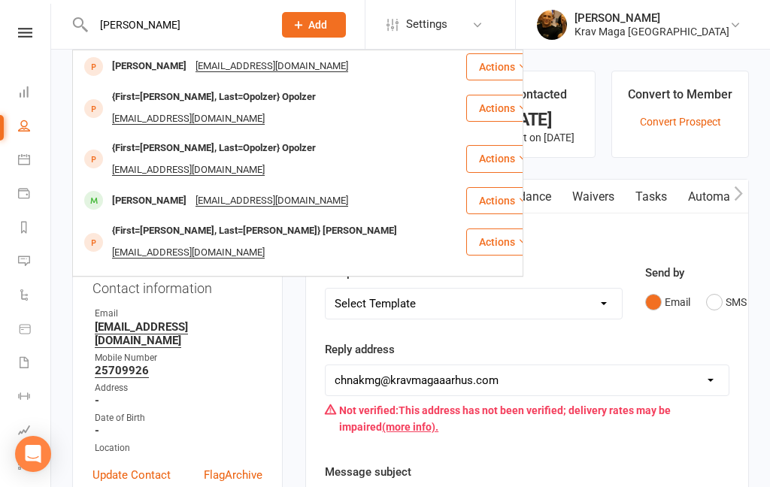
type input "[PERSON_NAME]"
click at [174, 104] on div "{First=[PERSON_NAME], Last=Opolzer} Opolzer" at bounding box center [214, 97] width 213 height 22
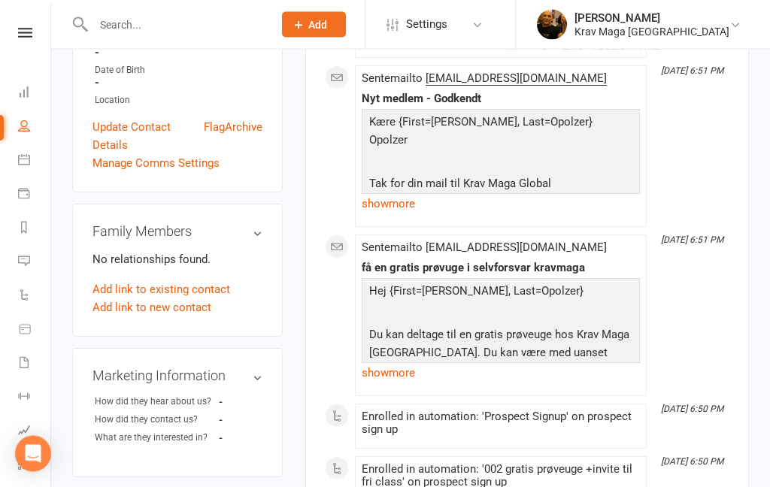
scroll to position [379, 0]
click at [401, 202] on link "show more" at bounding box center [501, 203] width 278 height 21
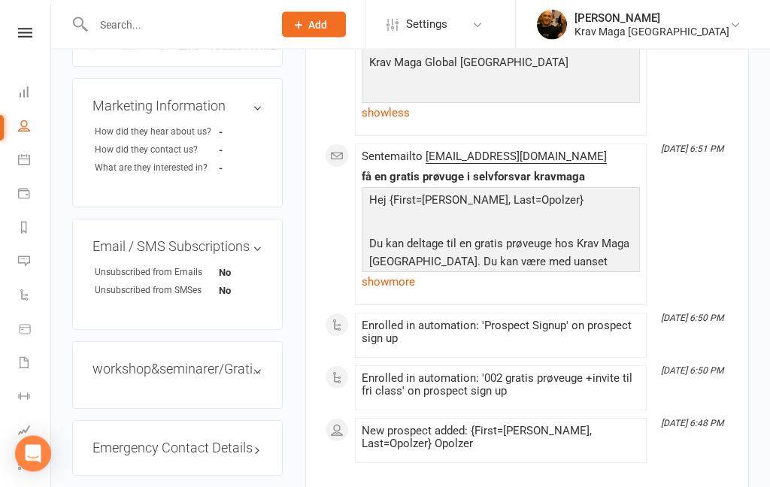
scroll to position [657, 0]
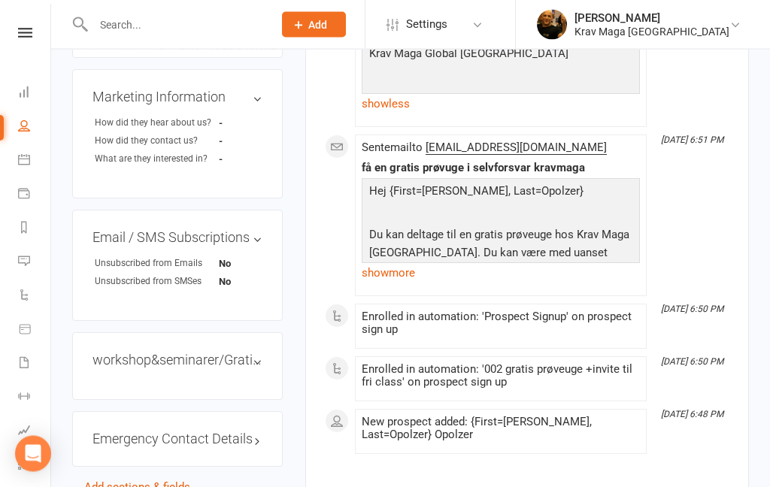
click at [394, 263] on link "show more" at bounding box center [501, 273] width 278 height 21
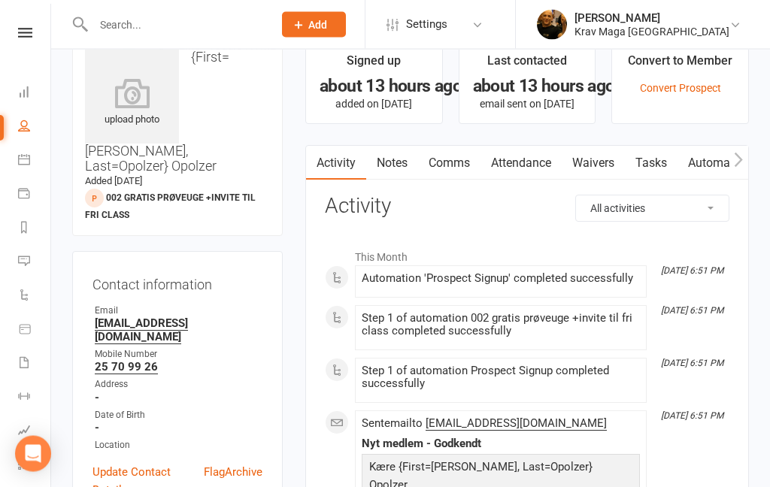
scroll to position [0, 0]
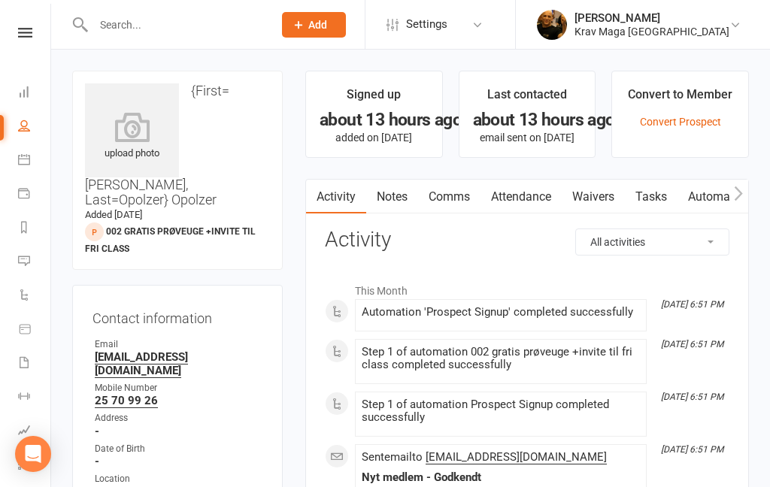
click at [144, 23] on input "text" at bounding box center [176, 24] width 174 height 21
click at [141, 28] on input "text" at bounding box center [176, 24] width 174 height 21
paste input "[PERSON_NAME]"
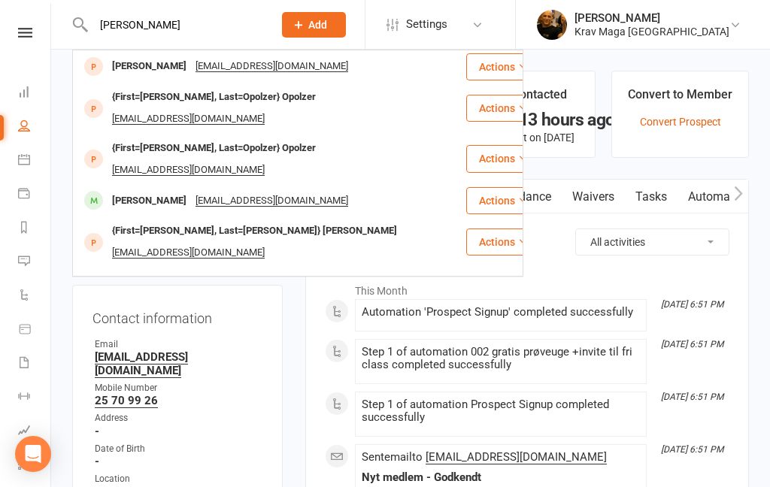
type input "[PERSON_NAME]"
click at [157, 138] on div "{First=[PERSON_NAME], Last=Opolzer} Opolzer" at bounding box center [214, 149] width 213 height 22
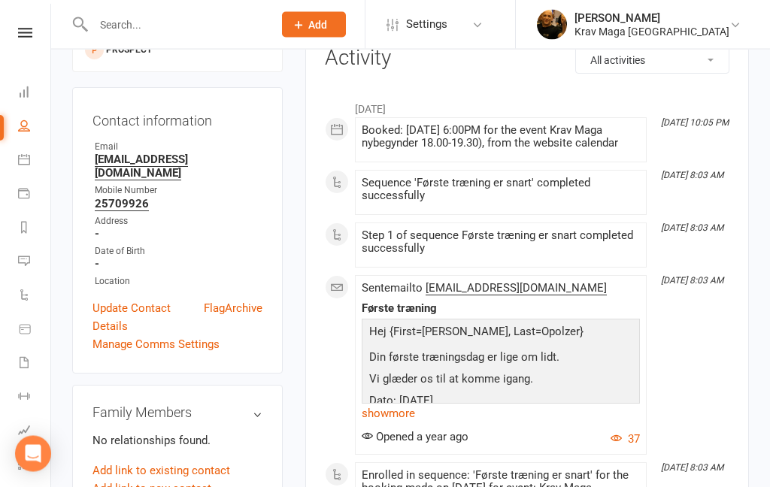
scroll to position [181, 0]
click at [399, 423] on link "show more" at bounding box center [501, 414] width 278 height 21
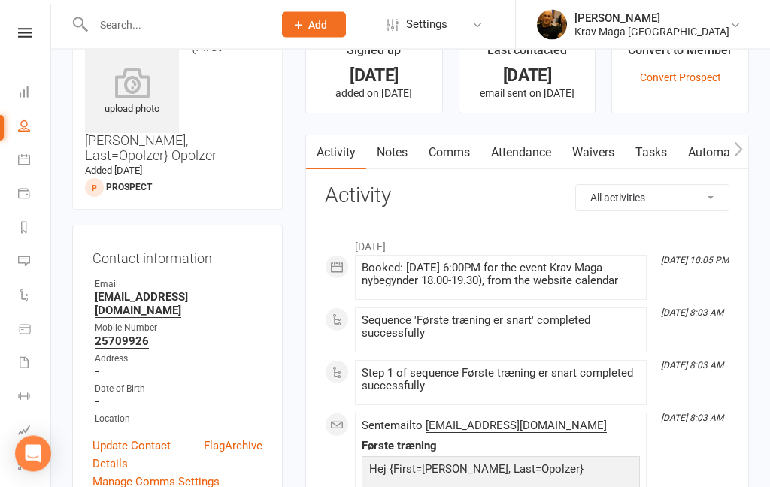
scroll to position [0, 0]
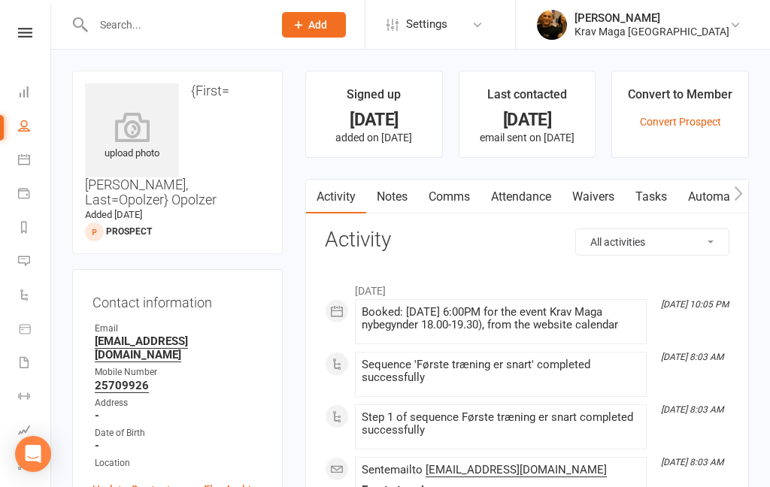
click at [122, 34] on input "text" at bounding box center [176, 24] width 174 height 21
paste input "[PERSON_NAME]"
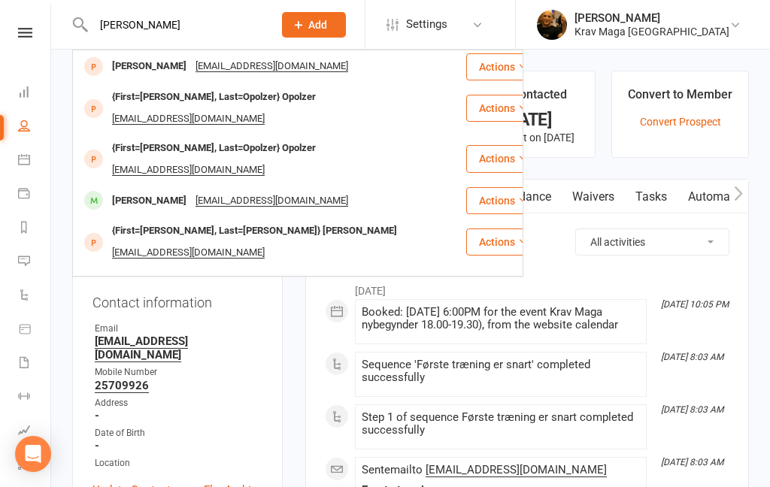
type input "[PERSON_NAME]"
click at [141, 69] on div "[PERSON_NAME]" at bounding box center [149, 67] width 83 height 22
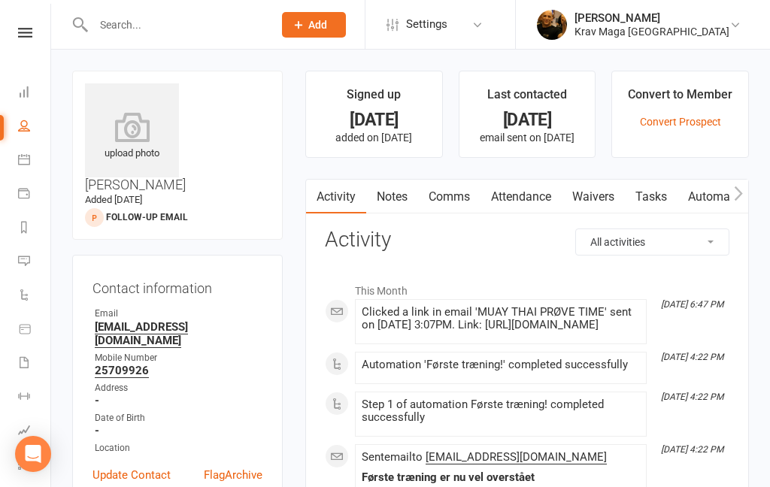
click at [447, 201] on link "Comms" at bounding box center [449, 197] width 62 height 35
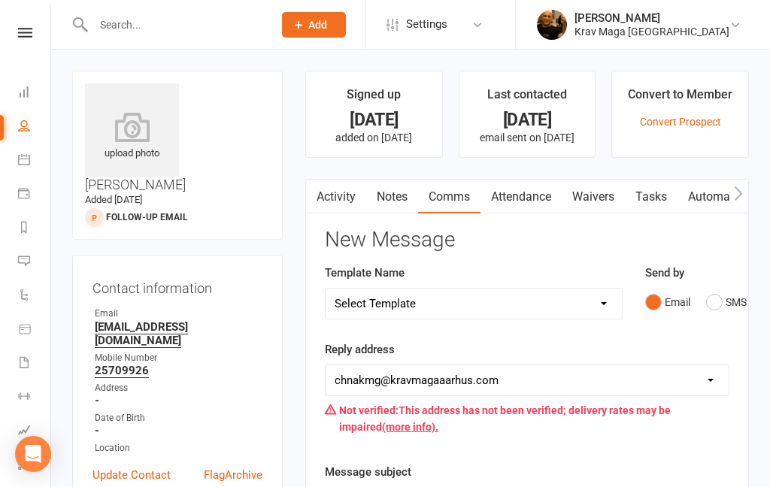
click at [605, 294] on select "Select Template [SMS] aflysning træning [Email] hvordan booke jeg på holdet [Em…" at bounding box center [474, 304] width 296 height 30
select select "7"
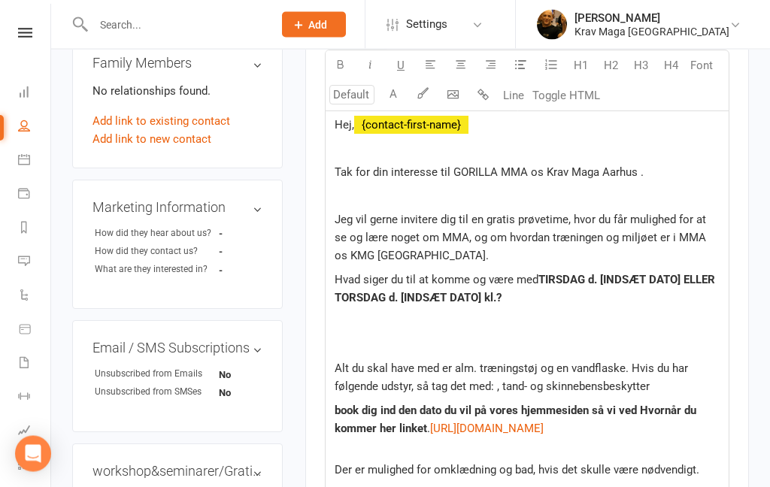
scroll to position [527, 0]
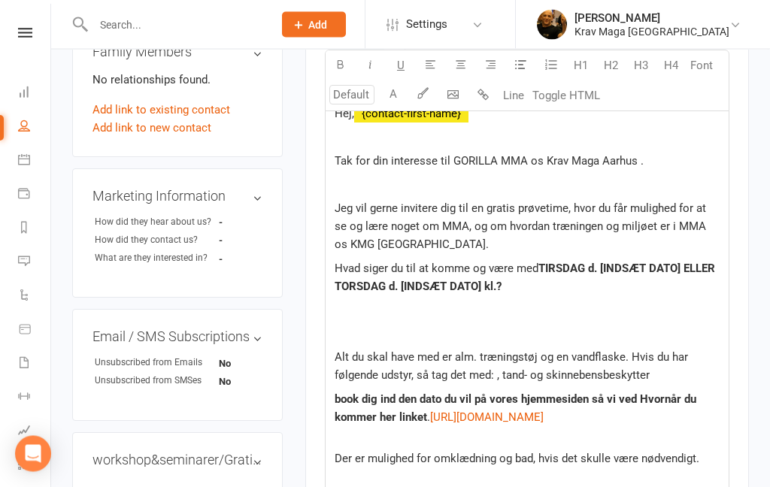
click at [547, 286] on p "Hvad siger du til at komme og være med TIRSDAG d. [INDSÆT DATO] ELLER TORSDAG d…" at bounding box center [527, 278] width 385 height 36
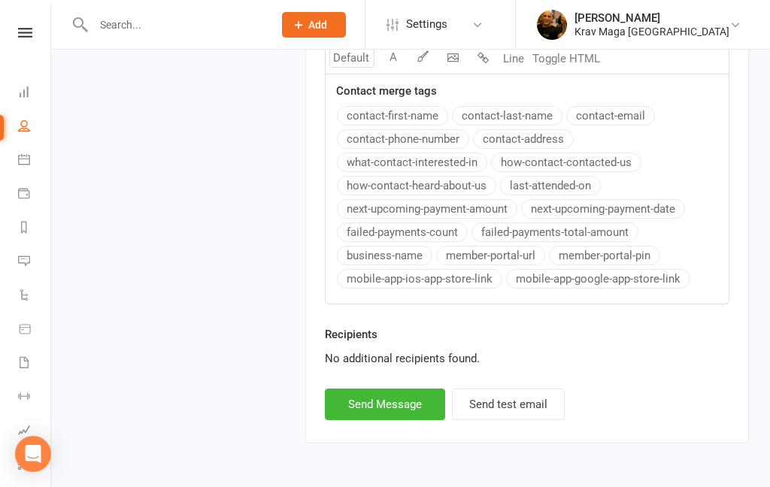
scroll to position [1263, 0]
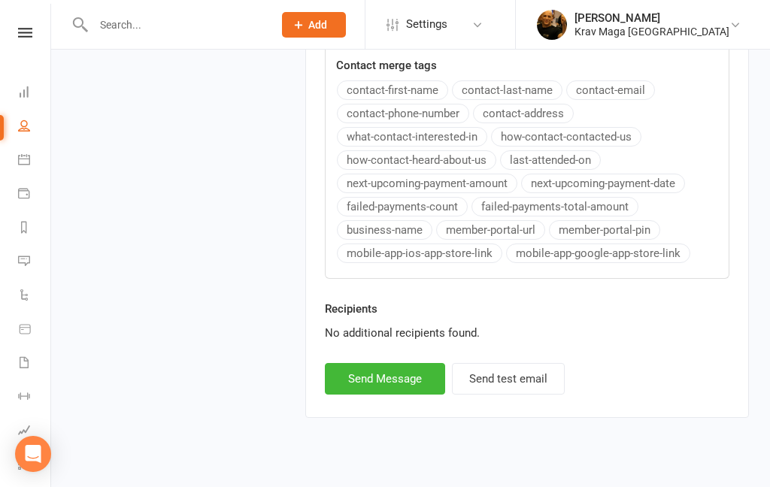
click at [385, 395] on button "Send Message" at bounding box center [385, 379] width 120 height 32
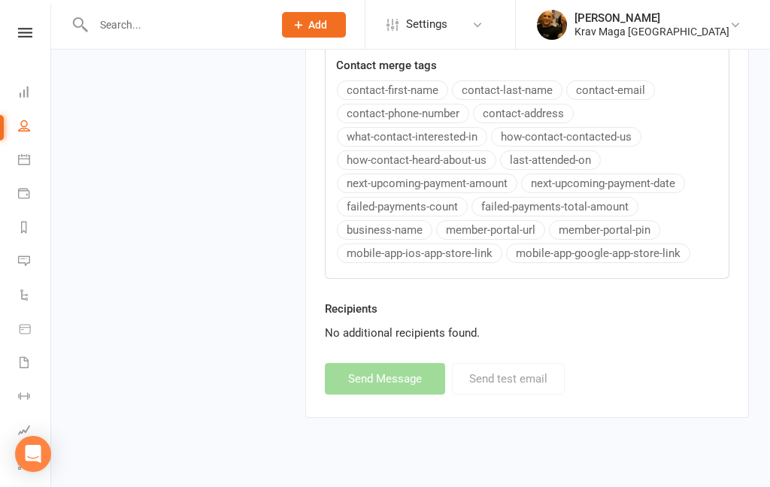
select select
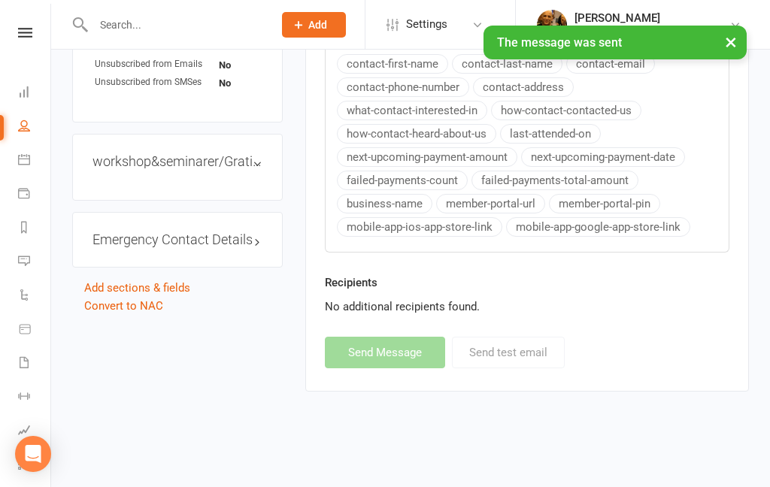
scroll to position [764, 0]
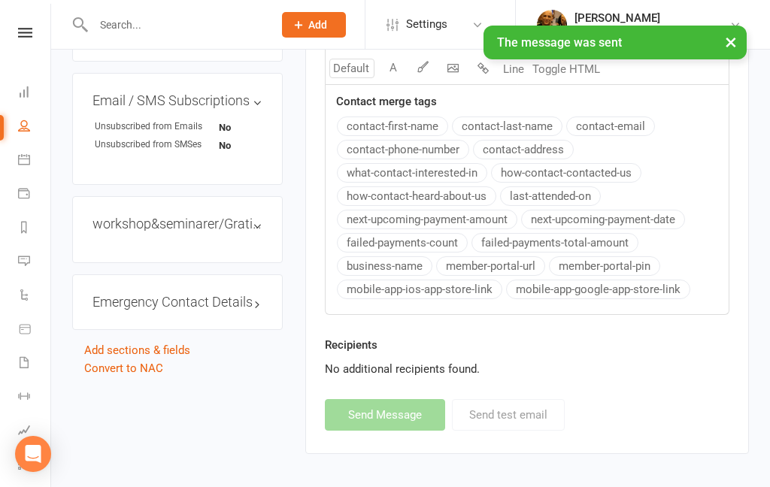
click at [23, 26] on div "× The message was sent" at bounding box center [375, 26] width 750 height 0
click at [24, 43] on div "Clubworx" at bounding box center [25, 52] width 50 height 49
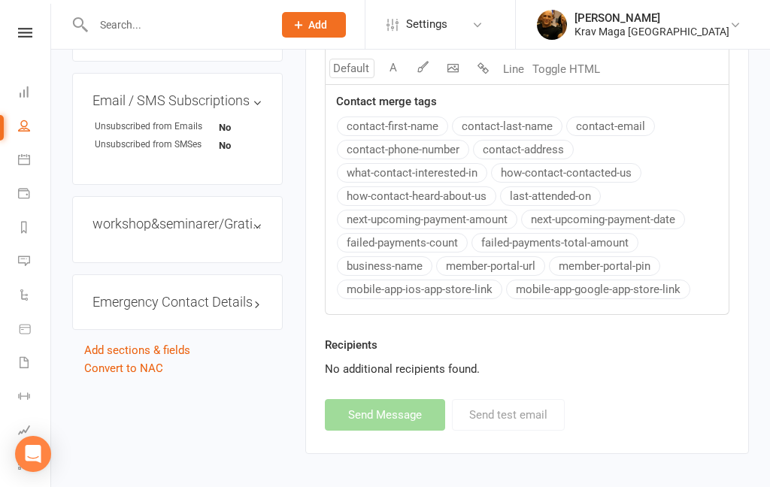
click at [9, 36] on link at bounding box center [24, 33] width 53 height 10
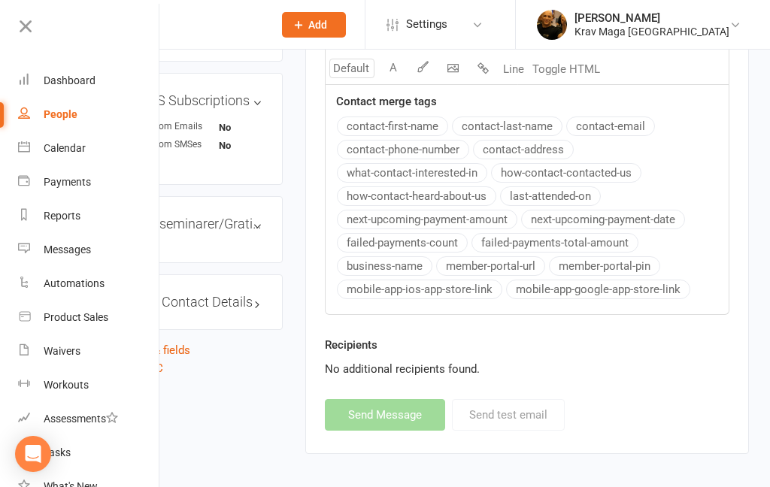
click at [22, 36] on icon at bounding box center [25, 26] width 21 height 21
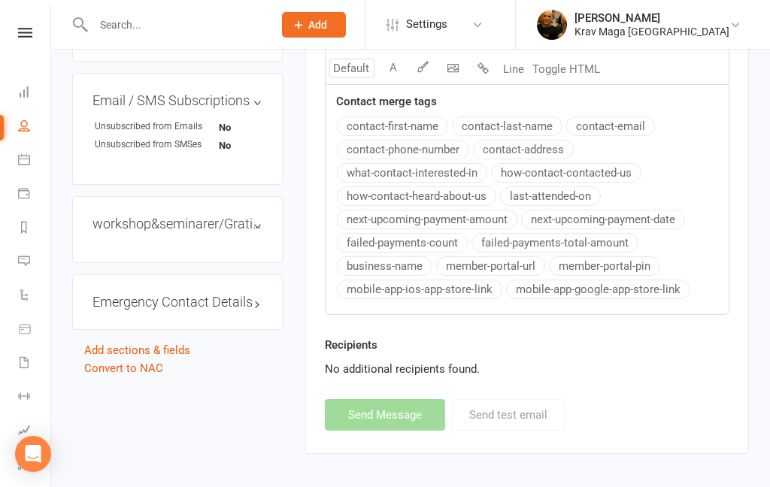
click at [26, 32] on icon at bounding box center [25, 33] width 14 height 10
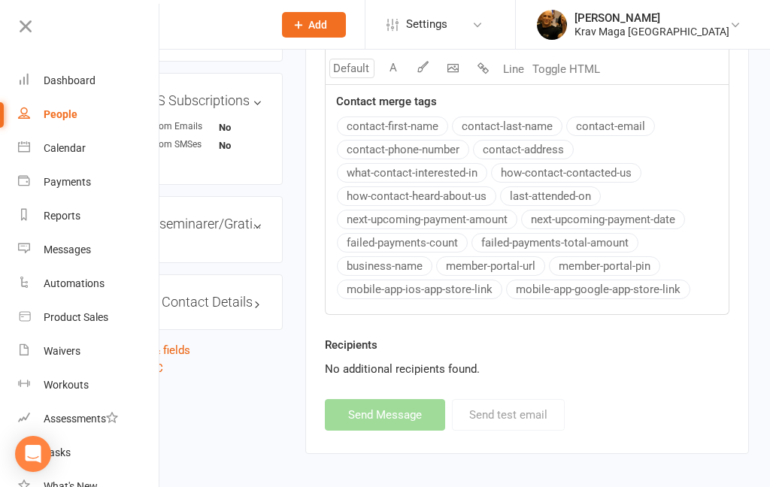
click at [86, 78] on div "Dashboard" at bounding box center [70, 80] width 52 height 12
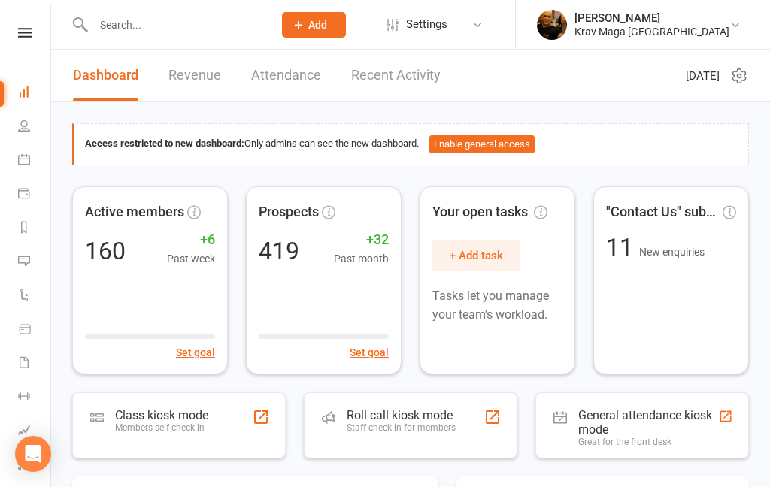
click at [623, 127] on div "Access restricted to new dashboard: Only admins can see the new dashboard. Enab…" at bounding box center [410, 144] width 677 height 42
